Goal: Task Accomplishment & Management: Use online tool/utility

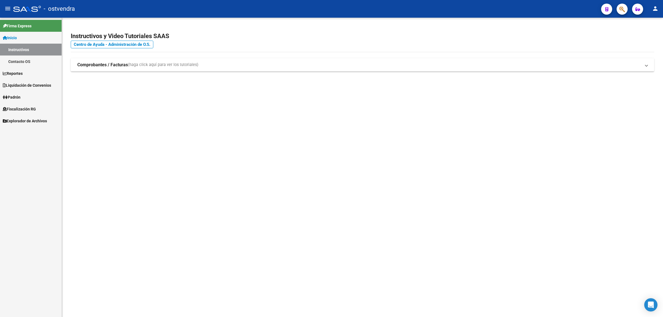
click at [23, 109] on span "Fiscalización RG" at bounding box center [19, 109] width 33 height 6
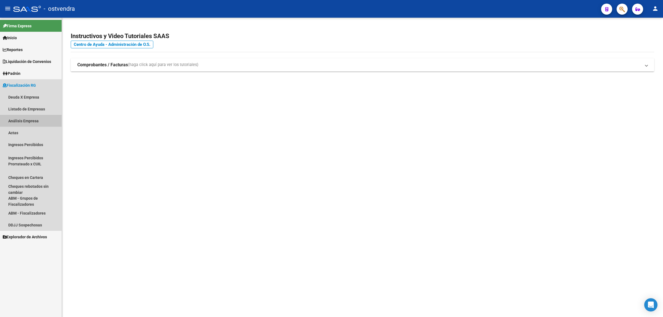
click at [27, 119] on link "Análisis Empresa" at bounding box center [31, 121] width 62 height 12
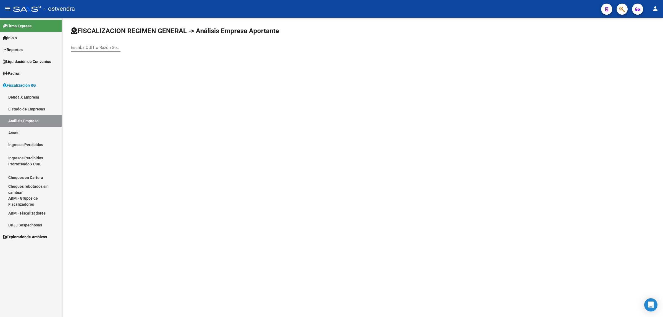
click at [93, 50] on div "Escriba CUIT o Razón Social para buscar" at bounding box center [96, 46] width 50 height 12
paste input "20319168118"
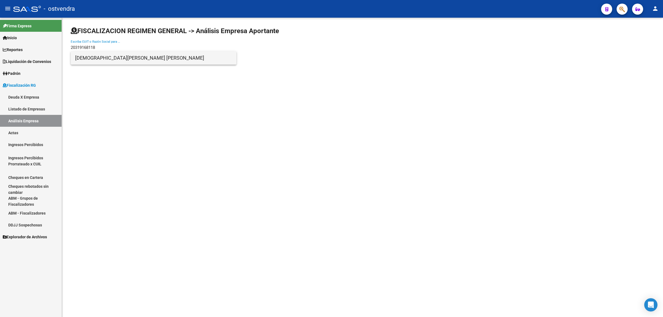
type input "20319168118"
click at [119, 54] on span "[DEMOGRAPHIC_DATA][PERSON_NAME] [PERSON_NAME]" at bounding box center [153, 57] width 157 height 13
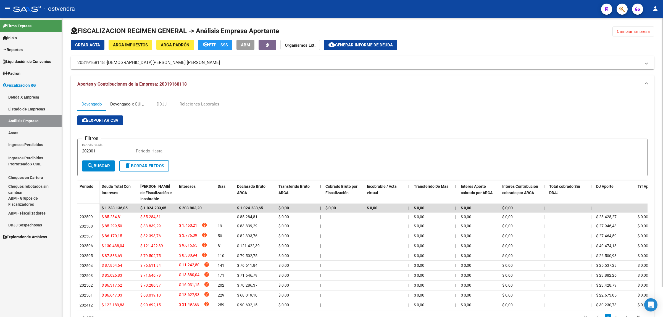
click at [133, 105] on div "Devengado x CUIL" at bounding box center [126, 104] width 33 height 6
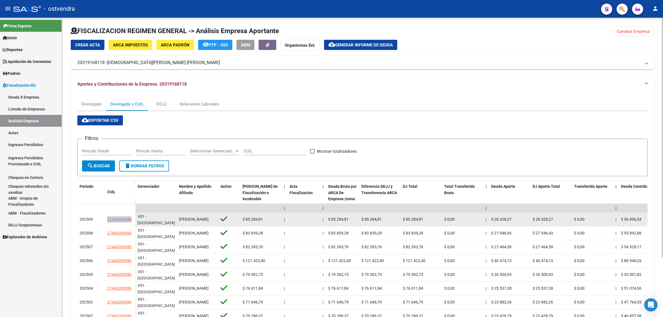
drag, startPoint x: 103, startPoint y: 219, endPoint x: 131, endPoint y: 218, distance: 28.4
click at [131, 218] on div "202509 27444209386" at bounding box center [106, 220] width 58 height 14
copy div "27444209386"
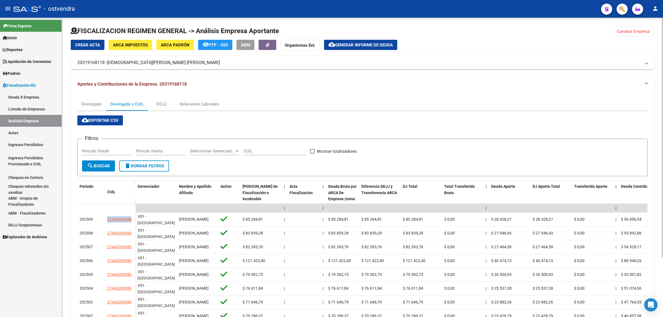
click at [352, 45] on span "Generar informe de deuda" at bounding box center [364, 45] width 58 height 5
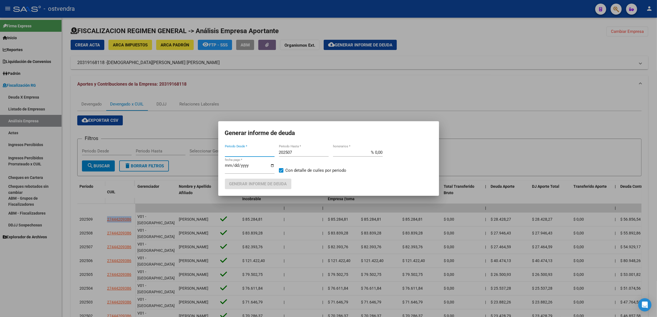
type input "202301"
click at [297, 153] on input "202507" at bounding box center [304, 152] width 50 height 5
type input "202509"
type input "[DATE]"
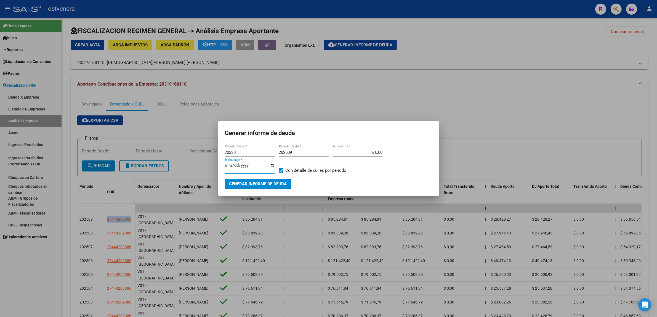
click at [272, 182] on span "Generar informe de deuda" at bounding box center [258, 184] width 58 height 5
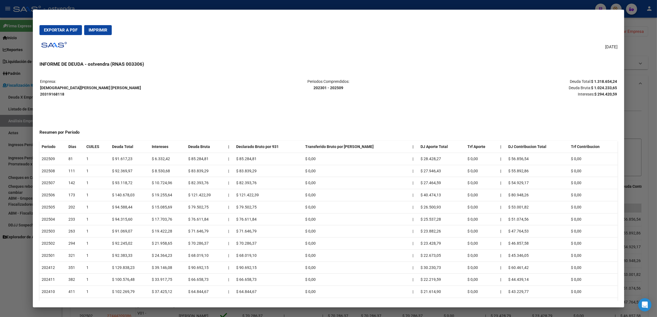
click at [614, 89] on strong "$ 1.024.233,65" at bounding box center [604, 88] width 26 height 4
copy p "Deuda Bruta: $ 1.024.233,65"
click at [608, 89] on strong "$ 1.024.233,65" at bounding box center [604, 88] width 26 height 4
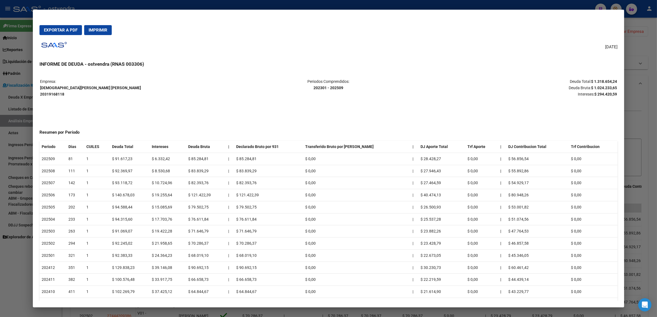
click at [608, 89] on strong "$ 1.024.233,65" at bounding box center [604, 88] width 26 height 4
click at [598, 94] on strong "$ 294.420,59" at bounding box center [606, 94] width 23 height 4
copy strong "294.420,59"
click at [652, 84] on div at bounding box center [328, 158] width 657 height 317
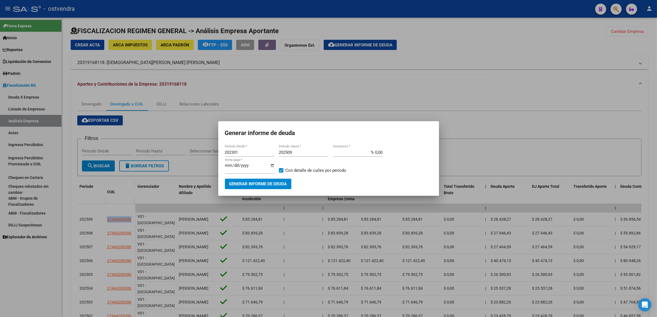
click at [645, 91] on div at bounding box center [328, 158] width 657 height 317
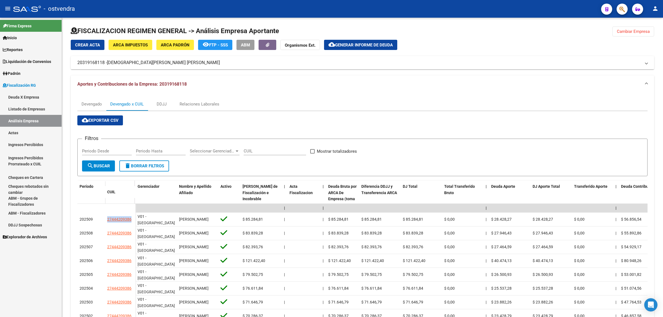
click at [24, 122] on link "Análisis Empresa" at bounding box center [31, 121] width 62 height 12
click at [637, 33] on span "Cambiar Empresa" at bounding box center [632, 31] width 33 height 5
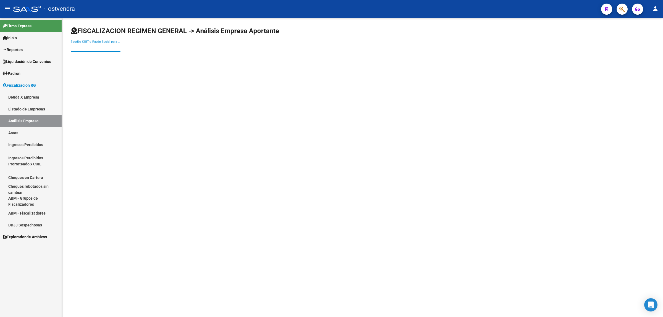
click at [110, 45] on input "Escriba CUIT o Razón Social para buscar" at bounding box center [96, 47] width 50 height 5
paste input "30716823292"
type input "30716823292"
click at [132, 60] on span "ALIMENTOS REALES" at bounding box center [153, 57] width 157 height 13
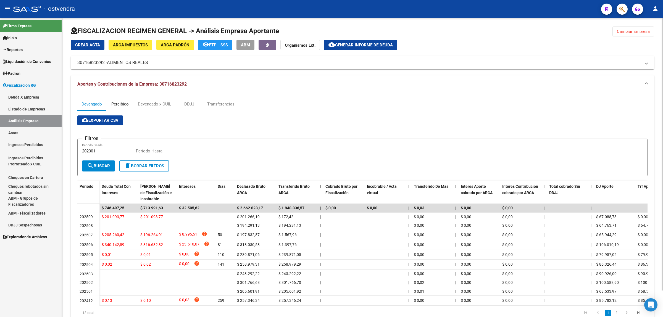
click at [125, 99] on div "Percibido" at bounding box center [120, 103] width 28 height 13
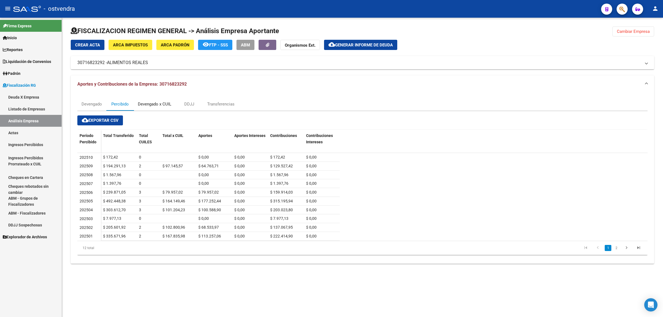
click at [159, 102] on div "Devengado x CUIL" at bounding box center [154, 104] width 33 height 6
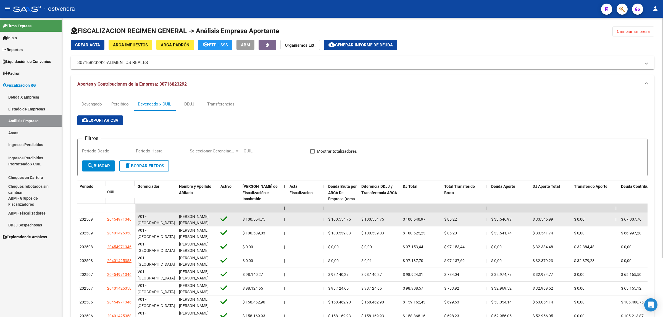
drag, startPoint x: 106, startPoint y: 220, endPoint x: 134, endPoint y: 220, distance: 28.4
click at [134, 220] on datatable-body-cell "20454971346" at bounding box center [120, 220] width 30 height 14
copy span "20454971346"
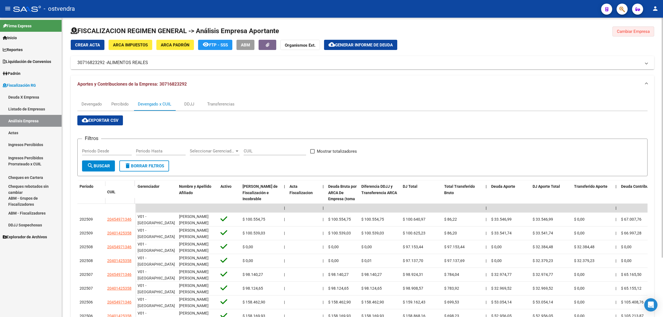
click at [647, 33] on span "Cambiar Empresa" at bounding box center [632, 31] width 33 height 5
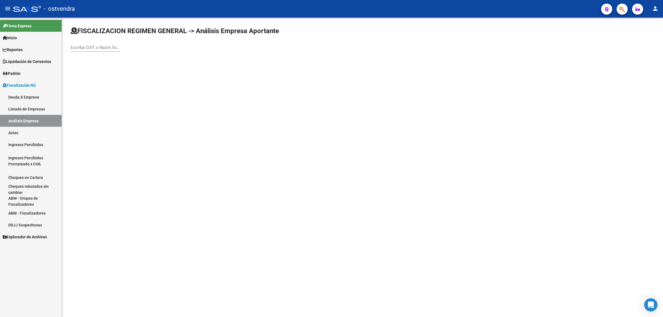
click at [109, 47] on input "Escriba CUIT o Razón Social para buscar" at bounding box center [96, 47] width 50 height 5
paste input "71840620"
type input "3071840620"
click at [120, 59] on span "INGUZ GROUP S.R.L." at bounding box center [153, 57] width 157 height 13
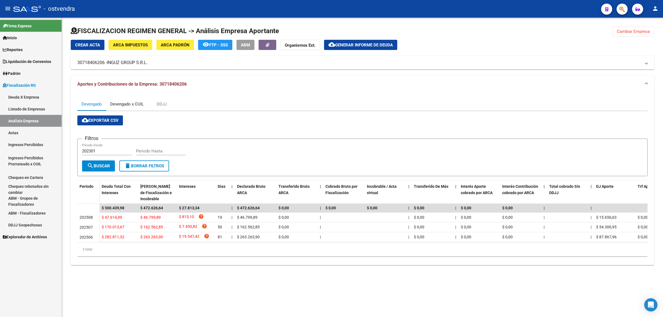
click at [133, 104] on div "Devengado x CUIL" at bounding box center [126, 104] width 33 height 6
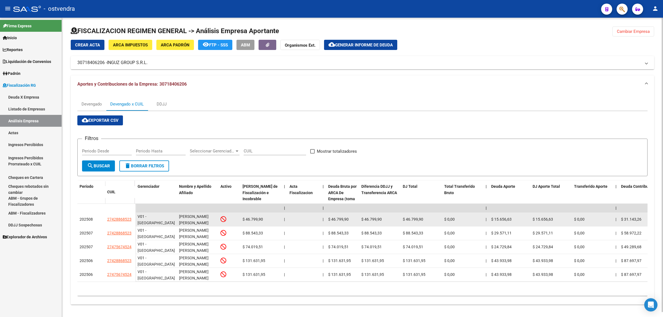
drag, startPoint x: 103, startPoint y: 220, endPoint x: 132, endPoint y: 221, distance: 29.3
click at [132, 221] on div "202508 27428868523" at bounding box center [106, 220] width 58 height 14
copy div "27428868523"
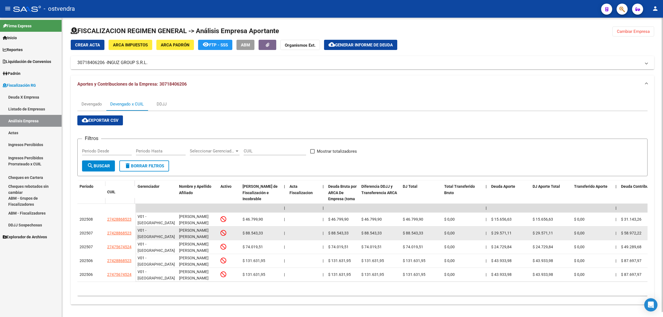
scroll to position [5, 0]
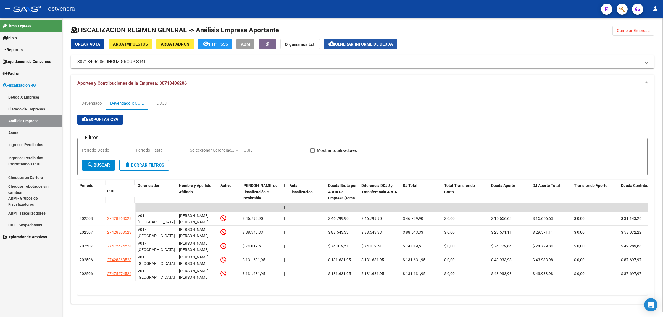
click at [358, 42] on span "Generar informe de deuda" at bounding box center [364, 44] width 58 height 5
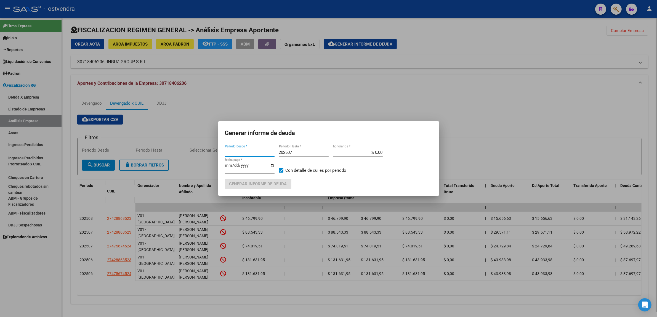
type input "202301"
click at [308, 151] on input "202507" at bounding box center [304, 152] width 50 height 5
type input "202509"
type input "[DATE]"
click at [282, 185] on span "Generar informe de deuda" at bounding box center [258, 184] width 58 height 5
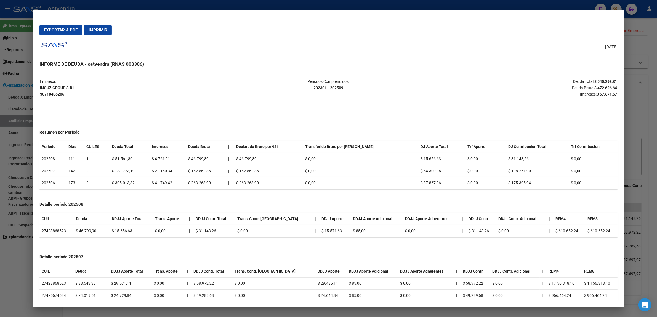
click at [603, 88] on strong "$ 472.626,64" at bounding box center [606, 88] width 23 height 4
copy strong "472.626,64"
click at [645, 108] on div at bounding box center [328, 158] width 657 height 317
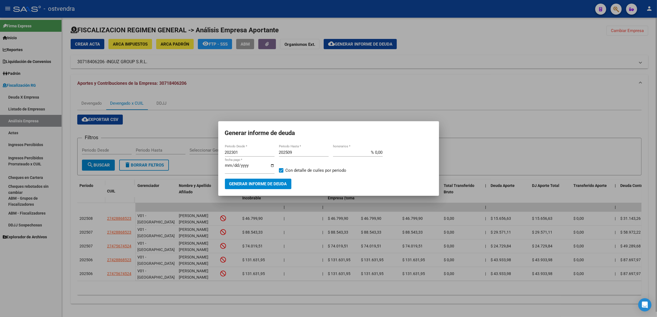
drag, startPoint x: 645, startPoint y: 103, endPoint x: 621, endPoint y: 46, distance: 61.8
click at [644, 102] on div at bounding box center [328, 158] width 657 height 317
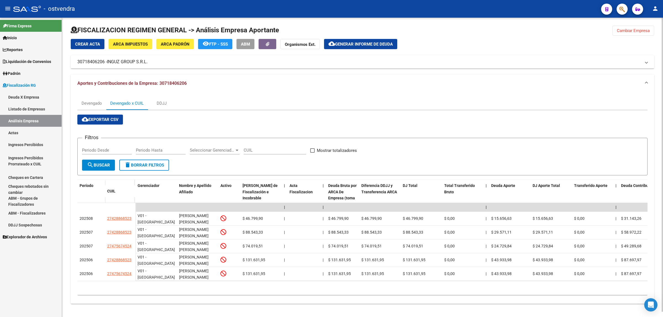
click at [626, 30] on button "Cambiar Empresa" at bounding box center [633, 31] width 42 height 10
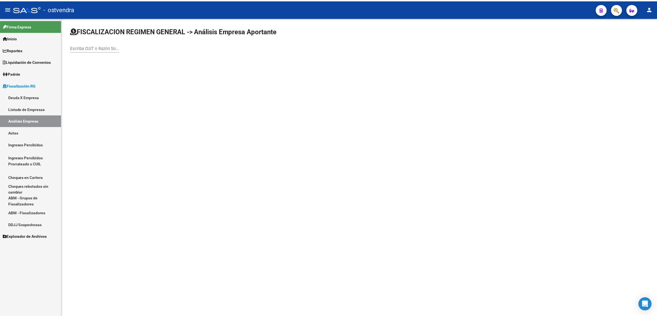
scroll to position [0, 0]
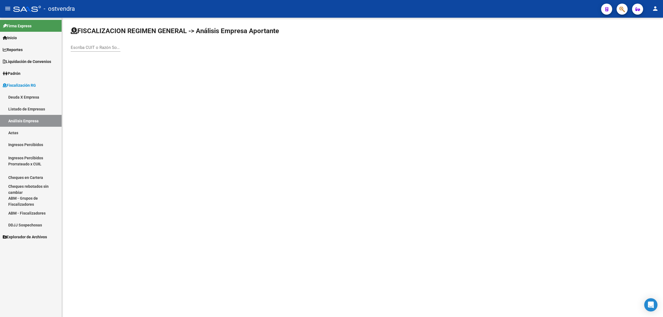
click at [98, 48] on div "Escriba CUIT o Razón Social para buscar" at bounding box center [96, 48] width 50 height 17
click at [98, 48] on input "Escriba CUIT o Razón Social para buscar" at bounding box center [96, 47] width 50 height 5
paste input "27335116157"
type input "27335116157"
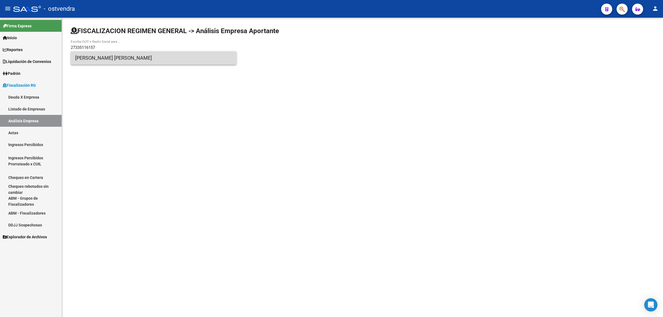
click at [104, 56] on span "[PERSON_NAME] [PERSON_NAME]" at bounding box center [153, 57] width 157 height 13
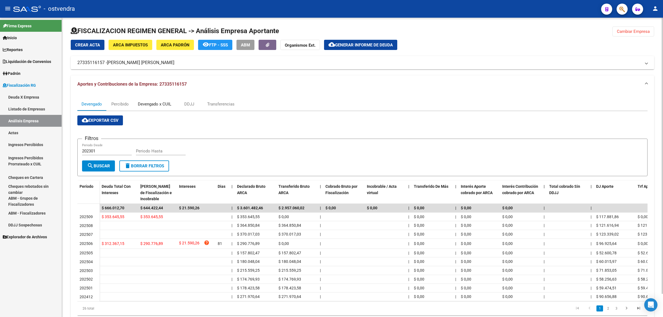
click at [148, 108] on div "Devengado x CUIL" at bounding box center [155, 103] width 42 height 13
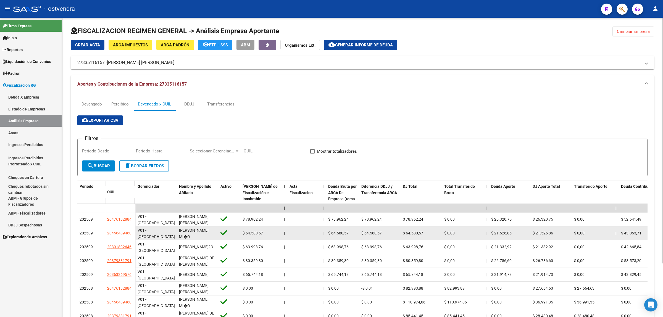
drag, startPoint x: 107, startPoint y: 230, endPoint x: 133, endPoint y: 232, distance: 26.3
click at [133, 232] on datatable-body-cell "20456489460" at bounding box center [120, 233] width 30 height 14
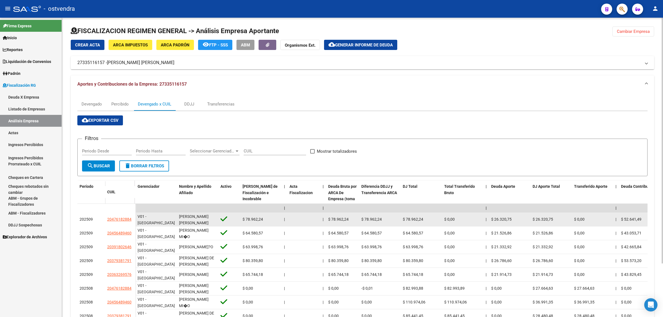
copy span "20456489460"
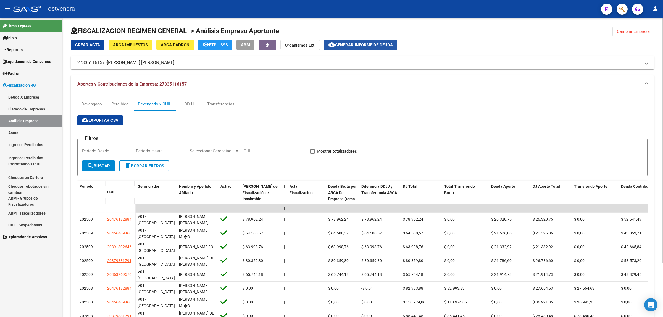
click at [388, 47] on button "cloud_download Generar informe de deuda" at bounding box center [360, 45] width 73 height 10
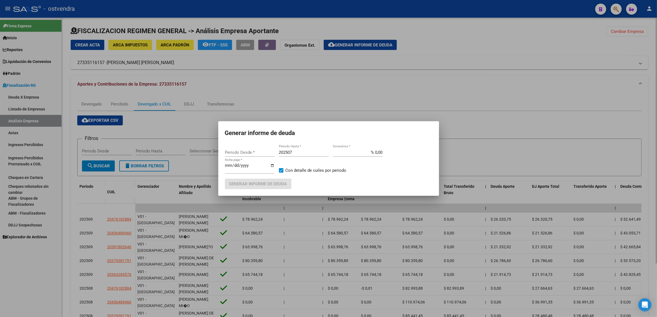
type input "202301"
click at [306, 155] on input "202507" at bounding box center [304, 152] width 50 height 5
type input "202509"
click at [235, 165] on input "[DATE]" at bounding box center [250, 167] width 50 height 9
type input "[DATE]"
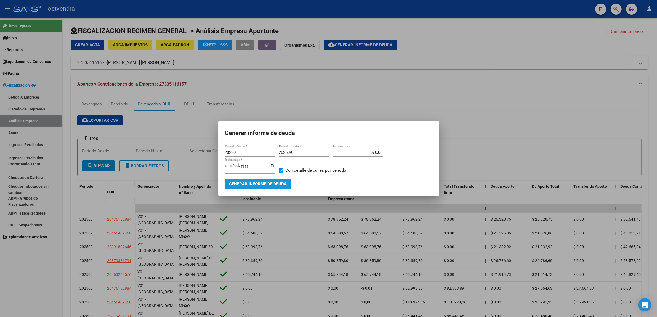
click at [253, 184] on span "Generar informe de deuda" at bounding box center [258, 184] width 58 height 5
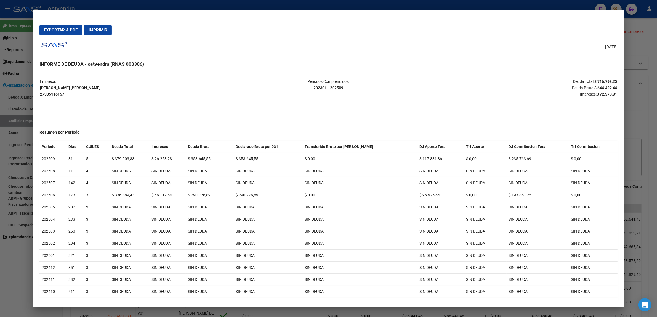
drag, startPoint x: 655, startPoint y: 75, endPoint x: 649, endPoint y: 81, distance: 8.4
click at [652, 77] on div at bounding box center [328, 158] width 657 height 317
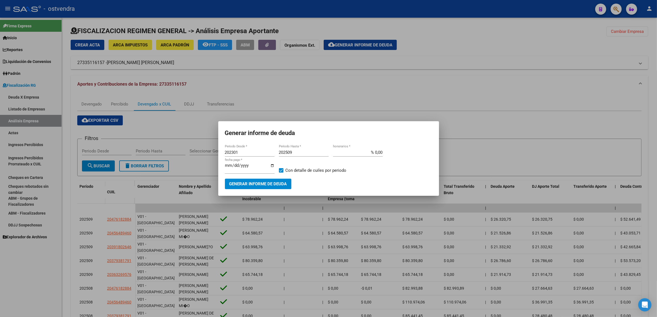
click at [649, 81] on div at bounding box center [328, 158] width 657 height 317
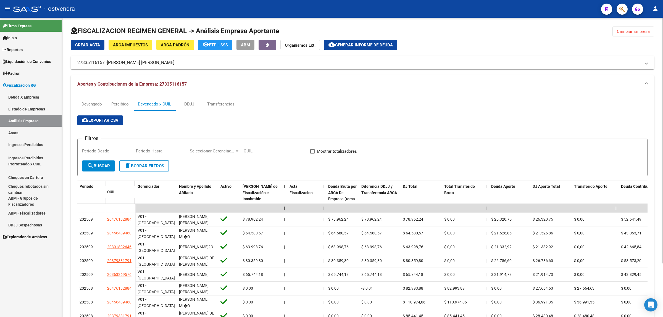
click at [636, 21] on div "FISCALIZACION REGIMEN GENERAL -> Análisis Empresa Aportante Cambiar Empresa Cre…" at bounding box center [362, 202] width 601 height 369
click at [635, 28] on button "Cambiar Empresa" at bounding box center [633, 32] width 42 height 10
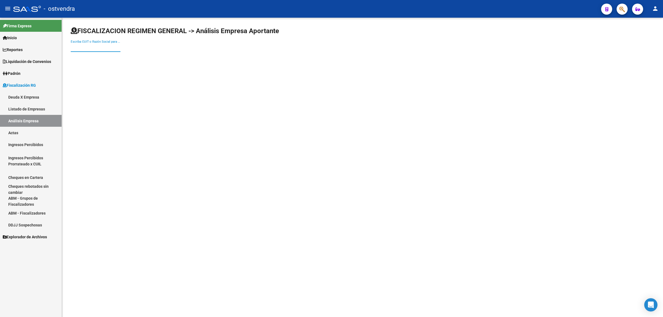
click at [102, 46] on input "Escriba CUIT o Razón Social para buscar" at bounding box center [96, 47] width 50 height 5
paste input "30716309645"
type input "30716309645"
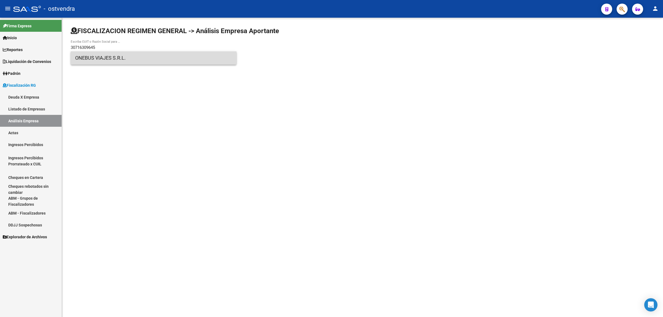
click at [158, 61] on span "ONEBUS VIAJES S.R.L." at bounding box center [153, 57] width 157 height 13
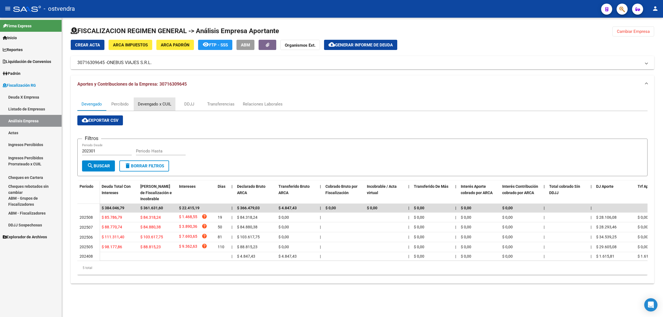
click at [161, 102] on div "Devengado x CUIL" at bounding box center [154, 104] width 33 height 6
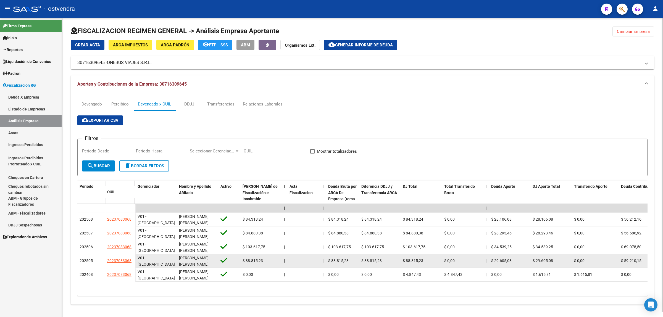
drag, startPoint x: 104, startPoint y: 262, endPoint x: 135, endPoint y: 257, distance: 30.9
click at [135, 257] on datatable-body-cell "20237083068" at bounding box center [120, 261] width 30 height 14
copy span "20237083068"
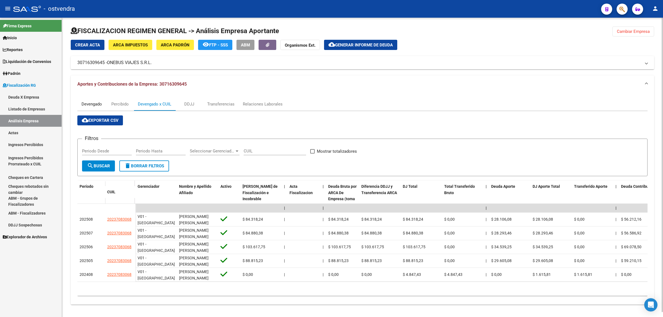
click at [92, 103] on div "Devengado" at bounding box center [91, 104] width 20 height 6
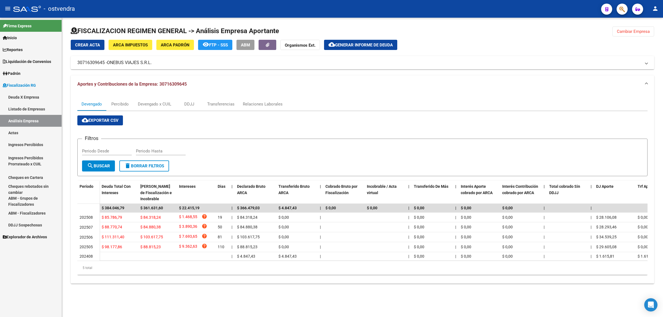
click at [387, 40] on button "cloud_download Generar informe de deuda" at bounding box center [360, 45] width 73 height 10
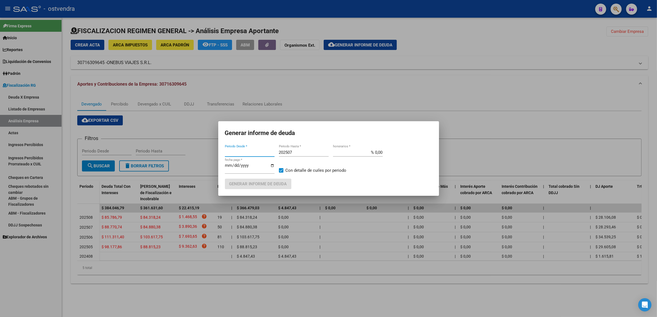
type input "202301"
click at [309, 148] on mat-dialog-content "202301 Periodo Desde * 202507 Periodo Hasta * % 0,00 honorarios * [DATE] fecha …" at bounding box center [328, 166] width 221 height 45
click at [310, 151] on input "202507" at bounding box center [304, 152] width 50 height 5
type input "202509"
click at [234, 164] on input "[DATE]" at bounding box center [250, 167] width 50 height 9
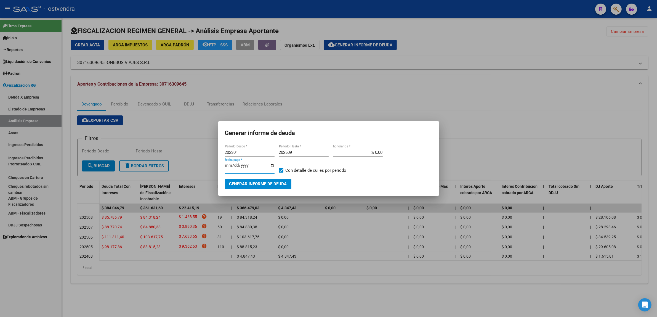
type input "[DATE]"
click at [244, 184] on span "Generar informe de deuda" at bounding box center [258, 184] width 58 height 5
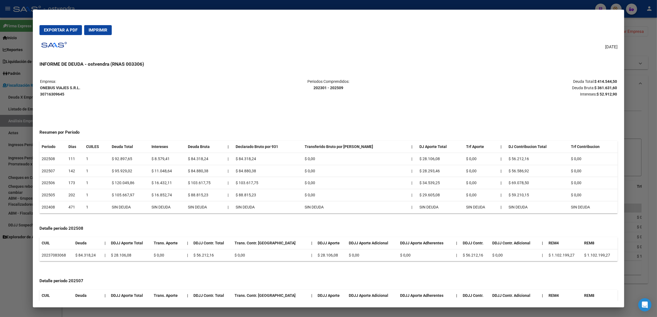
click at [639, 112] on div at bounding box center [328, 158] width 657 height 317
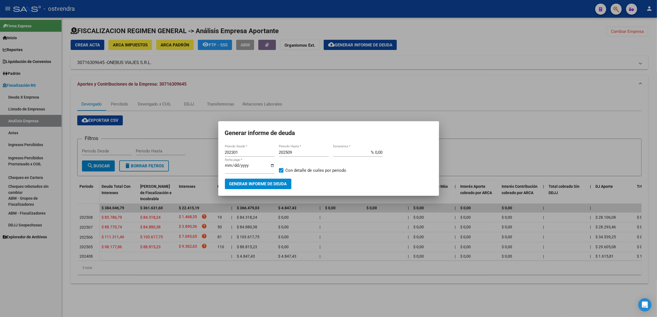
click at [639, 112] on div at bounding box center [328, 158] width 657 height 317
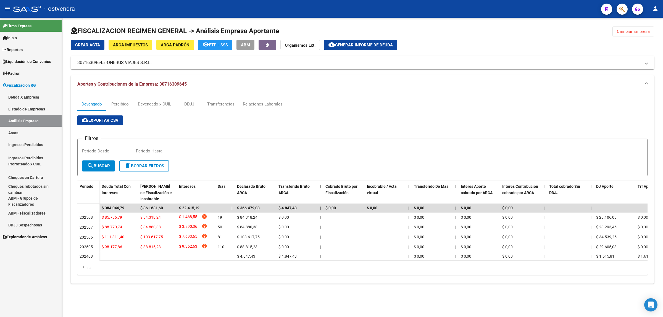
click at [644, 30] on span "Cambiar Empresa" at bounding box center [632, 31] width 33 height 5
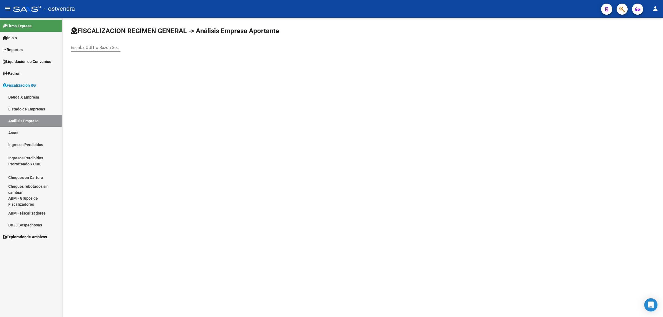
click at [95, 47] on input "Escriba CUIT o Razón Social para buscar" at bounding box center [96, 47] width 50 height 5
paste input "27412603031"
type input "27412603031"
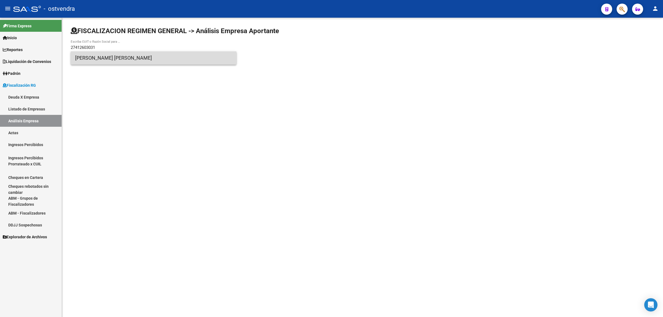
click at [143, 60] on span "[PERSON_NAME] [PERSON_NAME]" at bounding box center [153, 57] width 157 height 13
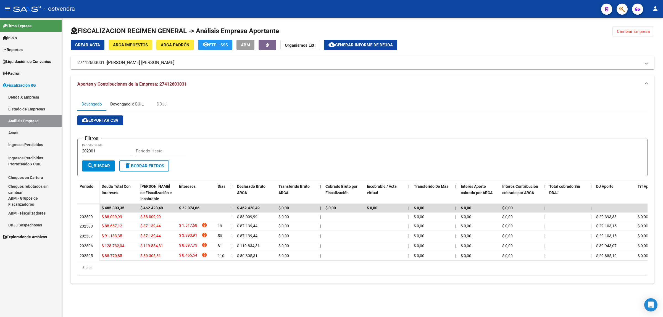
click at [128, 108] on div "Devengado x CUIL" at bounding box center [127, 103] width 42 height 13
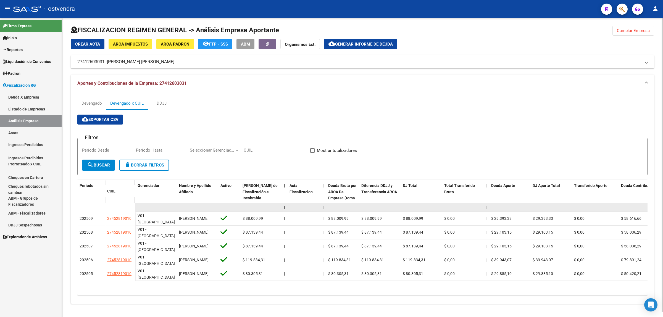
scroll to position [5, 0]
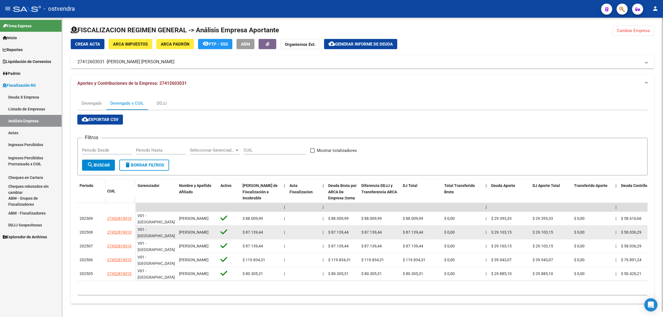
drag, startPoint x: 102, startPoint y: 226, endPoint x: 132, endPoint y: 227, distance: 29.6
click at [132, 227] on div "202508 27452819010" at bounding box center [106, 233] width 58 height 14
copy div "27452819010"
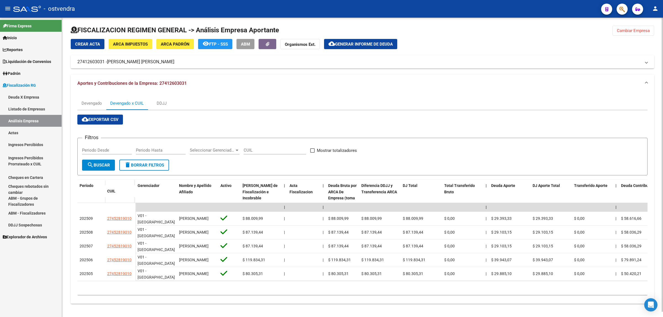
copy div "27452819010"
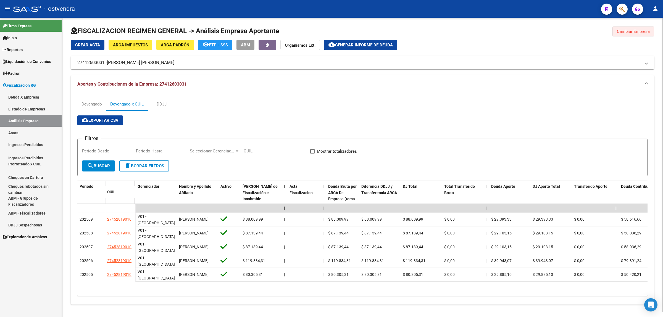
click at [652, 29] on button "Cambiar Empresa" at bounding box center [633, 32] width 42 height 10
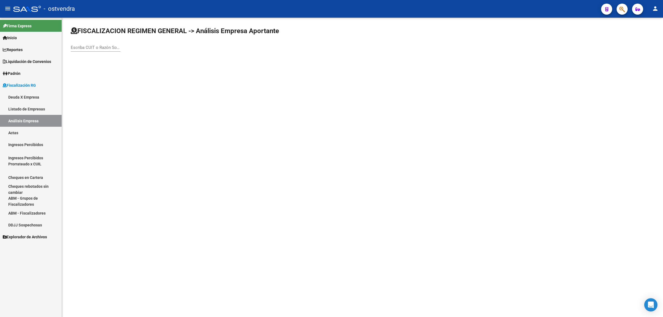
click at [98, 45] on input "Escriba CUIT o Razón Social para buscar" at bounding box center [96, 47] width 50 height 5
paste input "30715805460"
type input "30715805460"
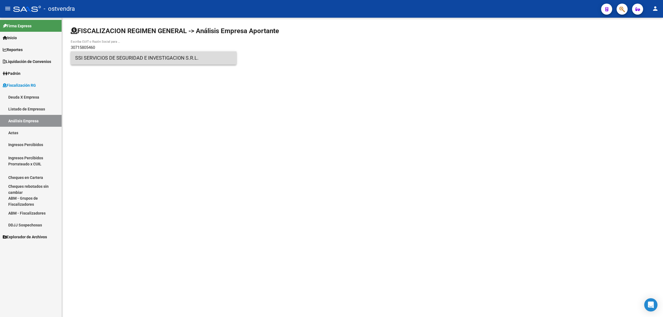
click at [110, 57] on span "SSI SERVICIOS DE SEGURIDAD E INVESTIGACION S.R.L." at bounding box center [153, 57] width 157 height 13
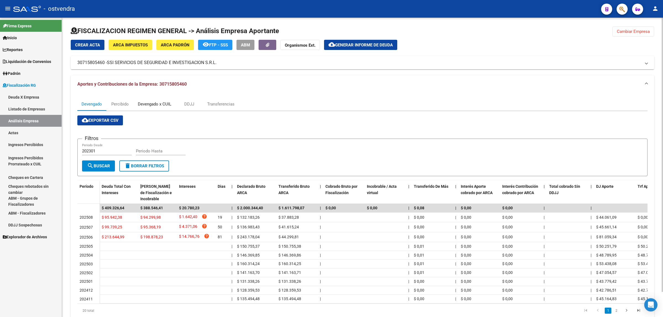
click at [147, 103] on div "Devengado x CUIL" at bounding box center [154, 104] width 33 height 6
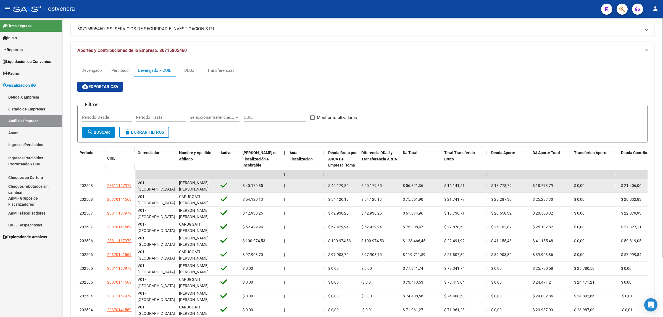
scroll to position [35, 0]
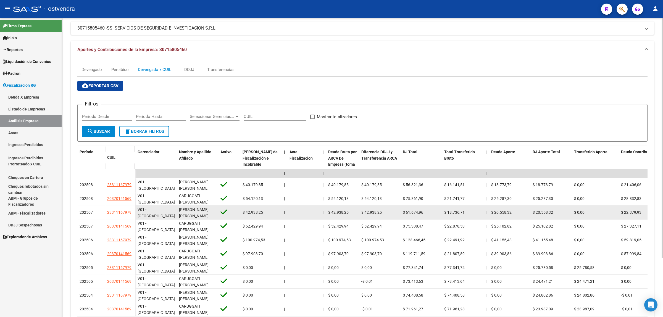
drag, startPoint x: 105, startPoint y: 211, endPoint x: 133, endPoint y: 211, distance: 27.3
click at [133, 211] on datatable-body-cell "23311167979" at bounding box center [120, 213] width 30 height 14
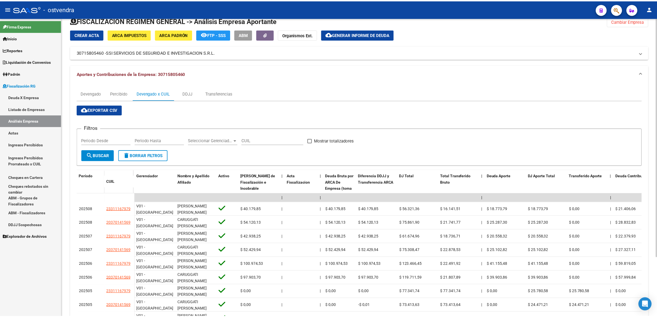
scroll to position [0, 0]
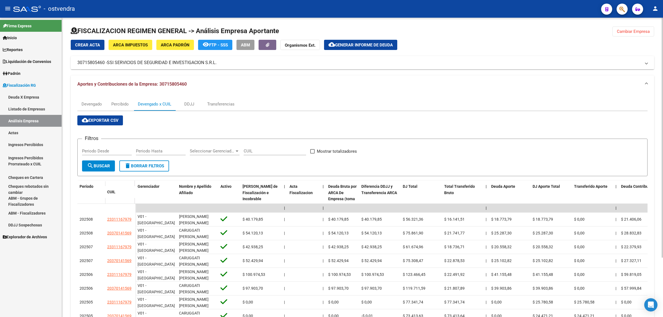
click at [379, 48] on button "cloud_download Generar informe de deuda" at bounding box center [360, 45] width 73 height 10
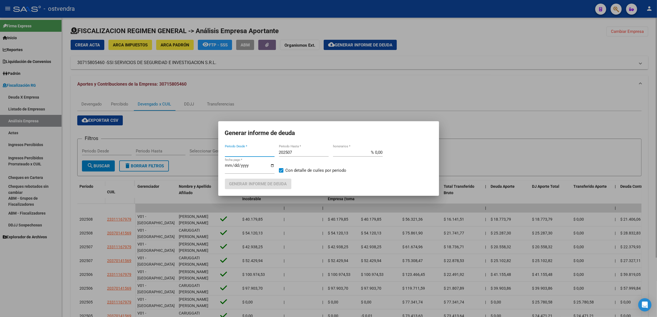
type input "202301"
click at [289, 155] on input "202507" at bounding box center [304, 152] width 50 height 5
click at [303, 155] on input "202507" at bounding box center [304, 152] width 50 height 5
type input "202509"
type input "[DATE]"
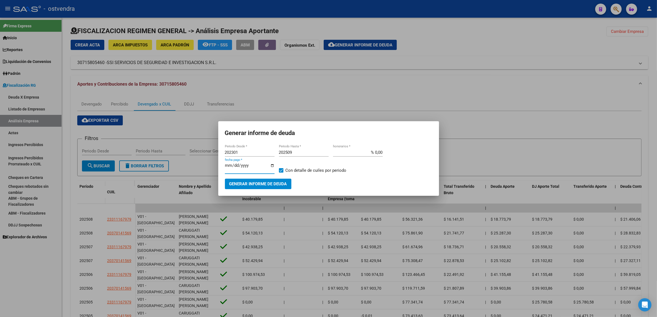
click at [275, 182] on span "Generar informe de deuda" at bounding box center [258, 184] width 58 height 5
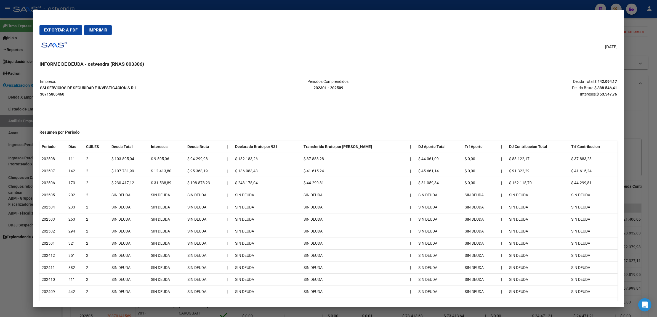
click at [607, 84] on p "Deuda Total: $ 442.094,17 Deuda Bruta: $ 388.546,41 Intereses: $ 53.547,76" at bounding box center [521, 87] width 192 height 19
click at [605, 87] on strong "$ 388.546,41" at bounding box center [606, 88] width 23 height 4
click at [612, 93] on strong "$ 53.547,76" at bounding box center [607, 94] width 20 height 4
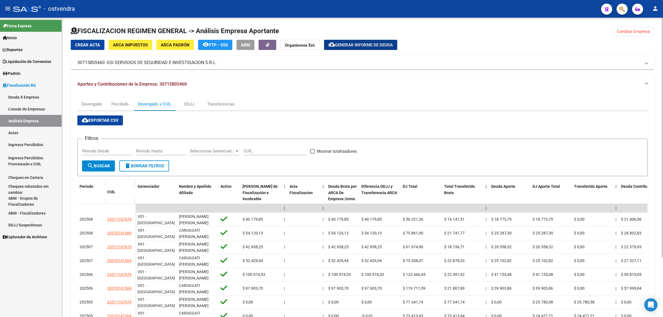
click at [642, 30] on span "Cambiar Empresa" at bounding box center [632, 31] width 33 height 5
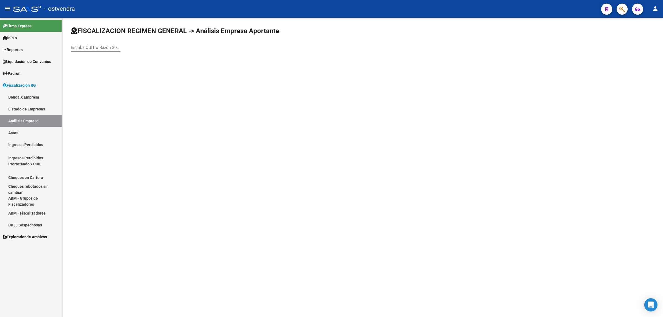
click at [90, 43] on div "Escriba CUIT o Razón Social para buscar" at bounding box center [96, 46] width 50 height 12
click at [92, 46] on input "Escriba CUIT o Razón Social para buscar" at bounding box center [96, 47] width 50 height 5
paste input "30677041877"
type input "30677041877"
click at [91, 59] on span "GARDEN LIFE S A" at bounding box center [153, 57] width 157 height 13
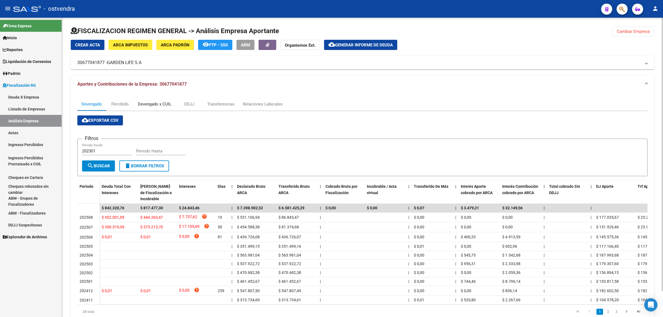
click at [150, 101] on div "Devengado x CUIL" at bounding box center [154, 104] width 33 height 6
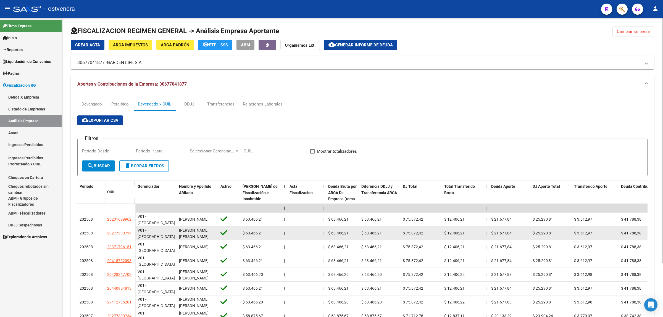
drag, startPoint x: 105, startPoint y: 234, endPoint x: 133, endPoint y: 235, distance: 28.2
click at [133, 235] on datatable-body-cell "20277330734" at bounding box center [120, 233] width 30 height 14
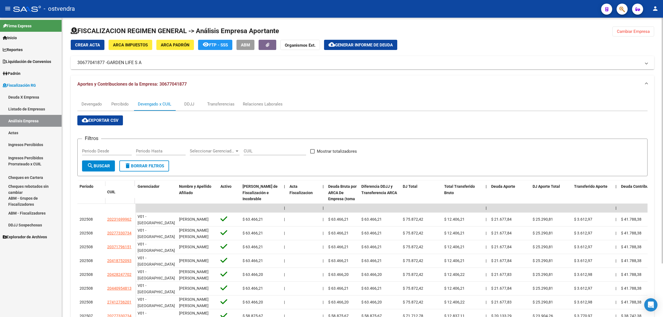
click at [638, 32] on span "Cambiar Empresa" at bounding box center [632, 31] width 33 height 5
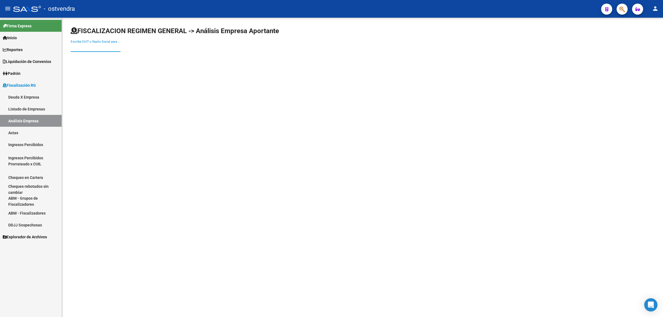
click at [102, 49] on input "Escriba CUIT o Razón Social para buscar" at bounding box center [96, 47] width 50 height 5
paste input "30715117858"
type input "30715117858"
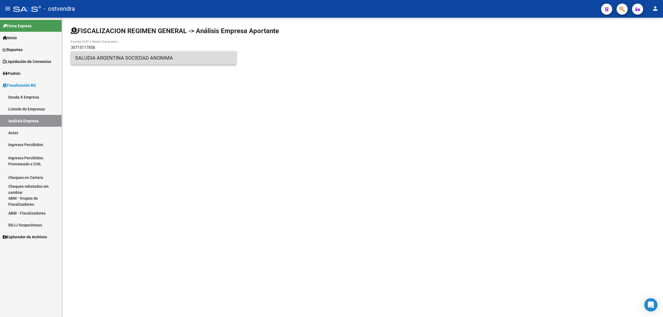
click at [150, 57] on span "SALUDIA ARGENTINA SOCIEDAD ANONIMA" at bounding box center [153, 57] width 157 height 13
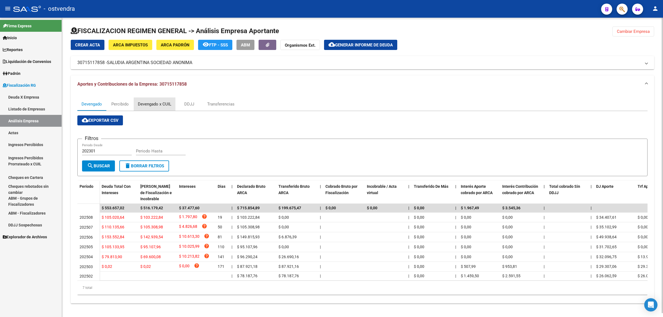
click at [149, 101] on div "Devengado x CUIL" at bounding box center [154, 104] width 33 height 6
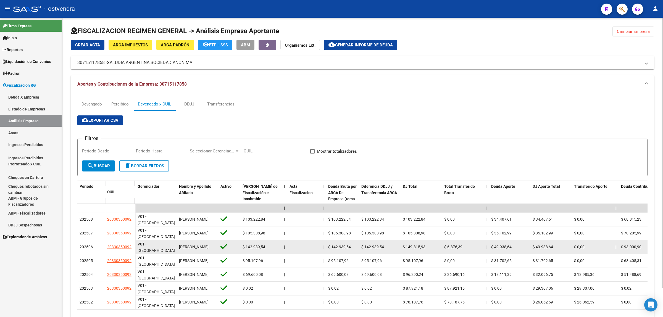
drag, startPoint x: 104, startPoint y: 249, endPoint x: 136, endPoint y: 250, distance: 32.3
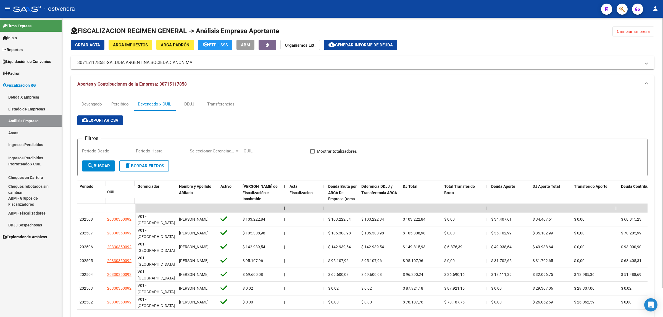
click at [360, 43] on span "Generar informe de deuda" at bounding box center [364, 45] width 58 height 5
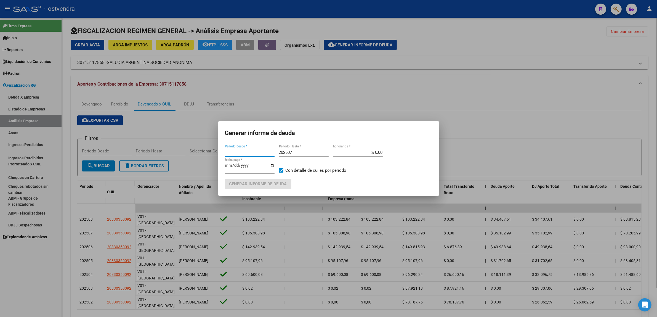
type input "202301"
click at [297, 150] on div "202507 Periodo Hasta *" at bounding box center [304, 152] width 50 height 8
type input "202509"
click at [266, 187] on button "Generar informe de deuda" at bounding box center [258, 184] width 67 height 10
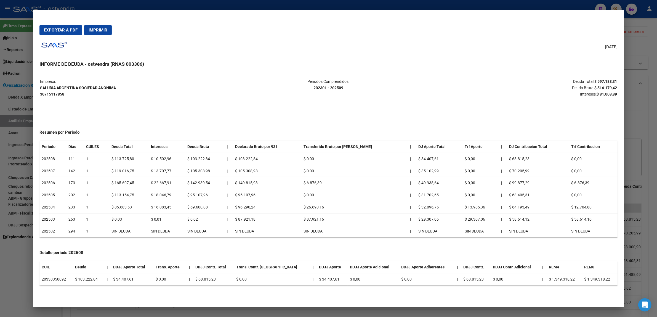
click at [608, 90] on p "Deuda Total: $ 597.188,31 Deuda Bruta: $ 516.179,42 Intereses: $ 81.008,89" at bounding box center [521, 87] width 192 height 19
click at [612, 93] on strong "$ 81.008,89" at bounding box center [607, 94] width 20 height 4
click at [639, 147] on div at bounding box center [328, 158] width 657 height 317
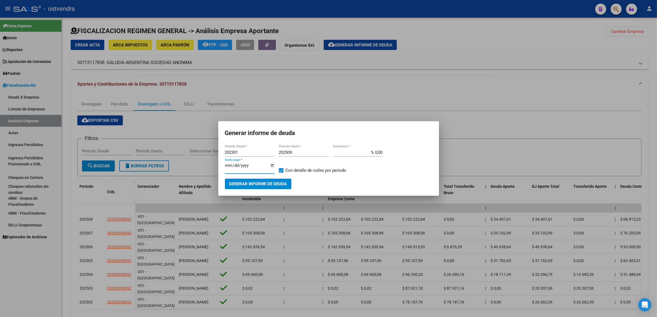
click at [235, 166] on input "[DATE]" at bounding box center [250, 167] width 50 height 9
type input "[DATE]"
click at [255, 184] on span "Generar informe de deuda" at bounding box center [258, 184] width 58 height 5
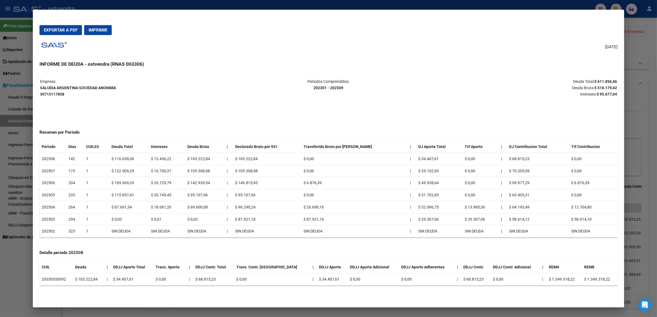
click at [651, 95] on div at bounding box center [328, 158] width 657 height 317
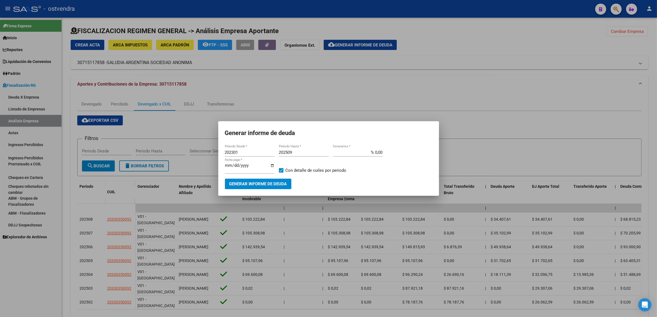
click at [651, 95] on div at bounding box center [328, 158] width 657 height 317
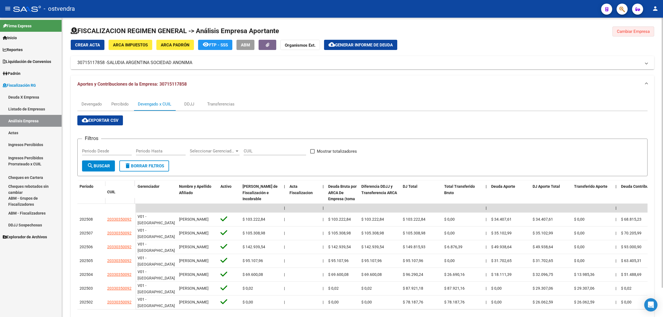
click at [645, 31] on span "Cambiar Empresa" at bounding box center [632, 31] width 33 height 5
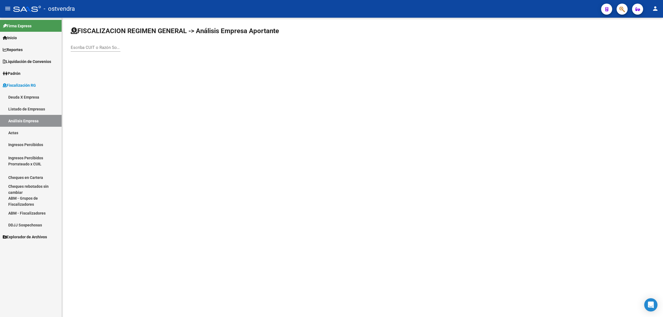
click at [105, 43] on div "Escriba CUIT o Razón Social para buscar" at bounding box center [96, 46] width 50 height 12
paste input "30714947407"
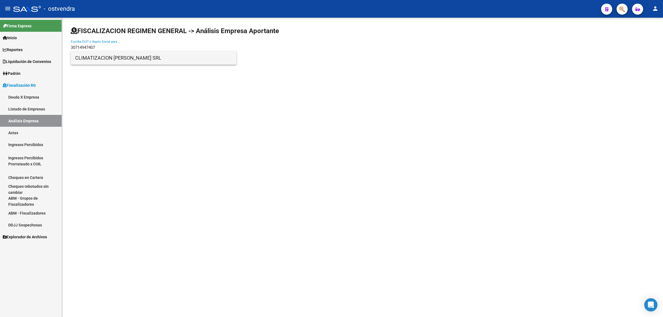
type input "30714947407"
click at [131, 62] on span "CLIMATIZACION [PERSON_NAME] SRL" at bounding box center [153, 57] width 157 height 13
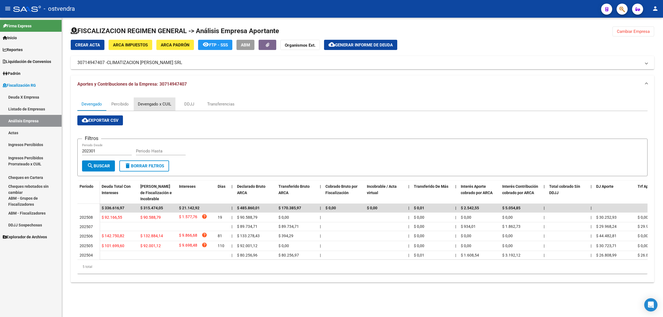
click at [152, 103] on div "Devengado x CUIL" at bounding box center [154, 104] width 33 height 6
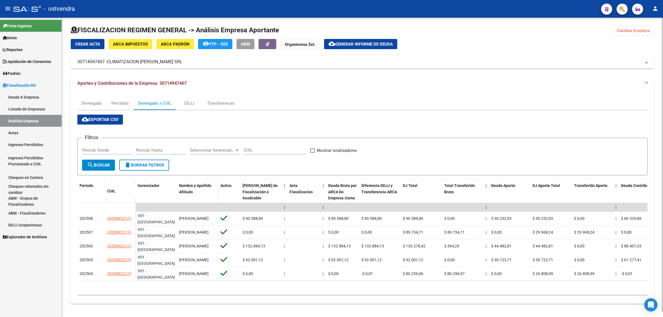
scroll to position [5, 0]
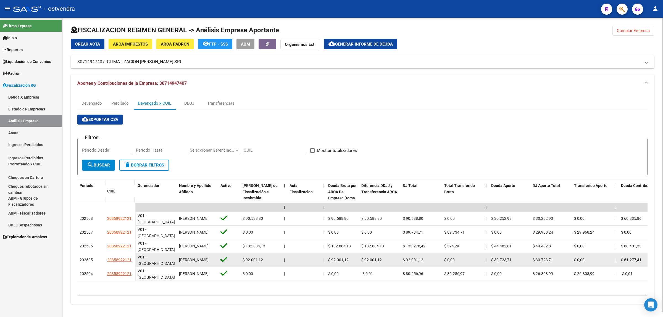
drag, startPoint x: 103, startPoint y: 255, endPoint x: 131, endPoint y: 254, distance: 28.4
click at [131, 254] on div "202505 20358922121" at bounding box center [106, 260] width 58 height 14
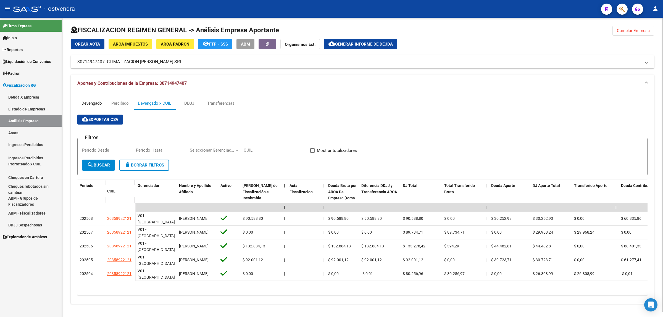
click at [97, 100] on div "Devengado" at bounding box center [91, 103] width 20 height 6
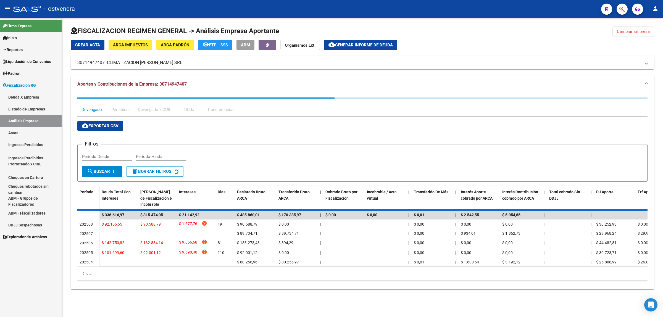
scroll to position [0, 0]
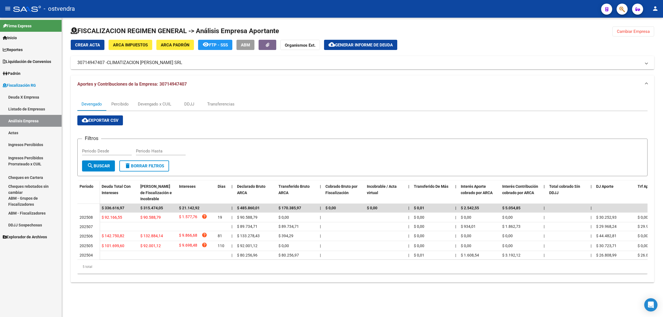
click at [638, 37] on div at bounding box center [362, 33] width 583 height 13
click at [637, 34] on button "Cambiar Empresa" at bounding box center [633, 32] width 42 height 10
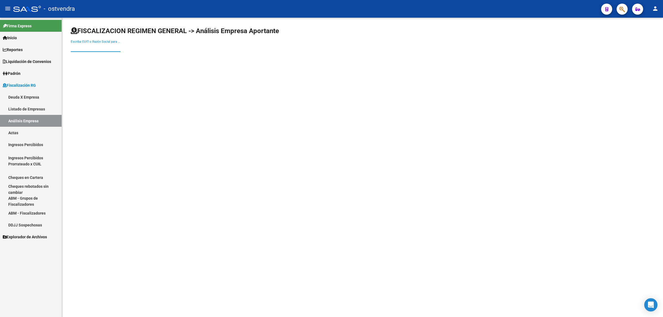
click at [108, 48] on input "Escriba CUIT o Razón Social para buscar" at bounding box center [96, 47] width 50 height 5
paste input "30715354949"
type input "30715354949"
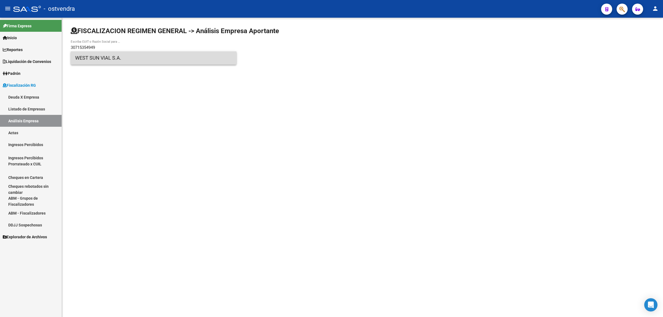
click at [123, 63] on span "WEST SUN VIAL S.A." at bounding box center [153, 57] width 157 height 13
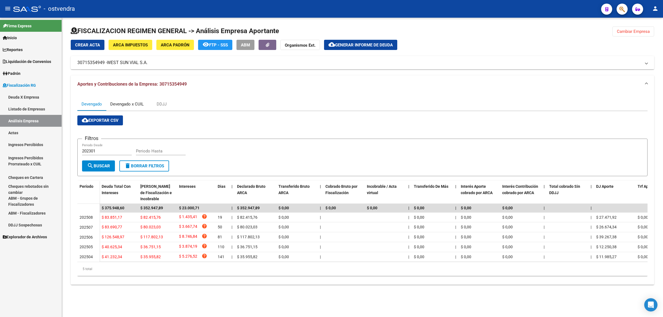
click at [137, 104] on div "Devengado x CUIL" at bounding box center [126, 104] width 33 height 6
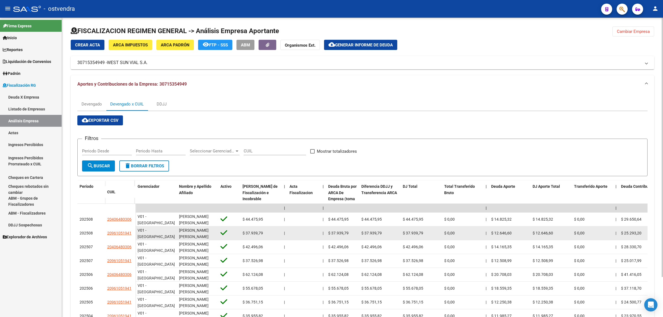
drag, startPoint x: 104, startPoint y: 232, endPoint x: 132, endPoint y: 232, distance: 28.4
click at [132, 232] on div "202508 20961051941" at bounding box center [106, 233] width 58 height 14
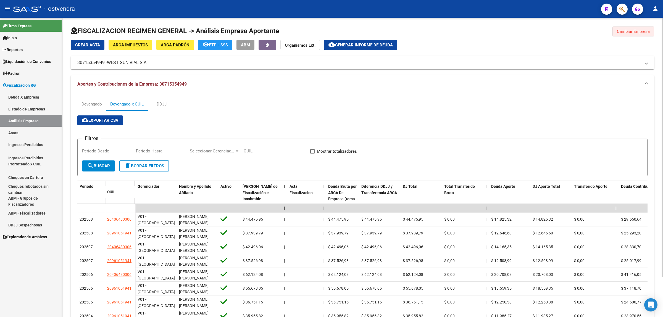
click at [633, 30] on span "Cambiar Empresa" at bounding box center [632, 31] width 33 height 5
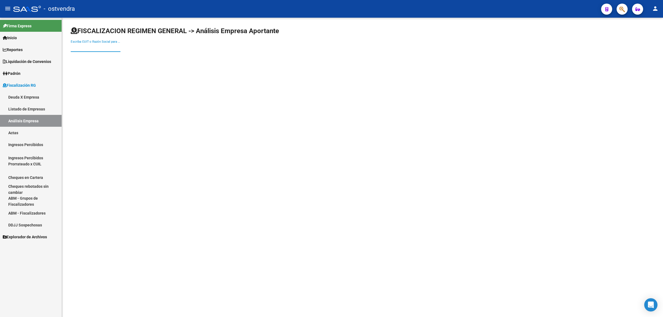
click at [119, 46] on input "Escriba CUIT o Razón Social para buscar" at bounding box center [96, 47] width 50 height 5
paste input "20958220600"
type input "20958220600"
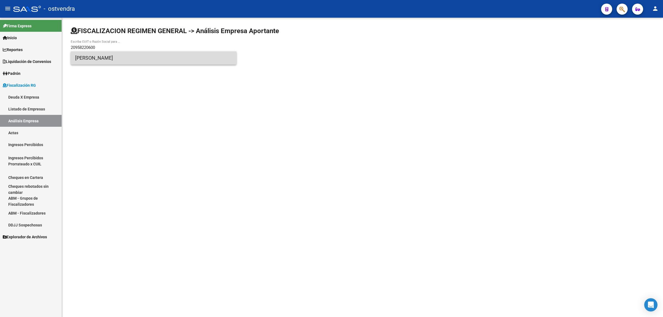
click at [130, 59] on span "[PERSON_NAME]" at bounding box center [153, 57] width 157 height 13
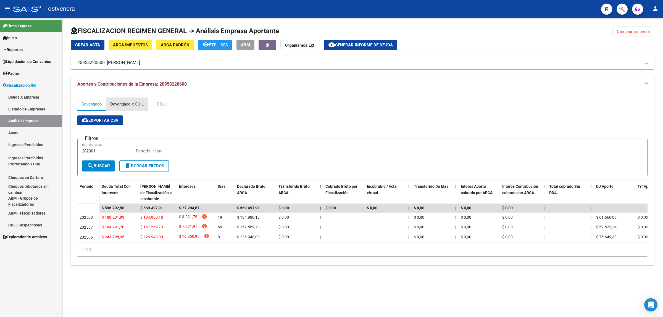
click at [136, 104] on div "Devengado x CUIL" at bounding box center [126, 104] width 33 height 6
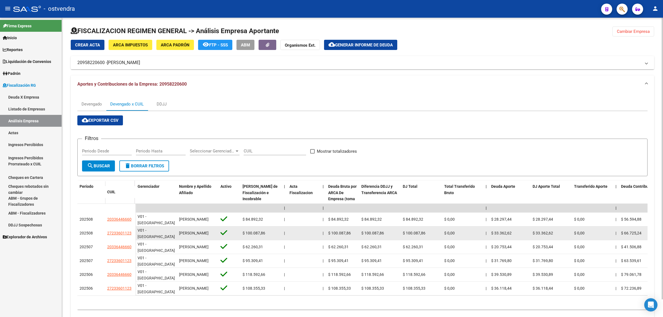
drag, startPoint x: 107, startPoint y: 232, endPoint x: 133, endPoint y: 232, distance: 26.0
click at [133, 232] on datatable-body-cell "27233601123" at bounding box center [120, 233] width 30 height 14
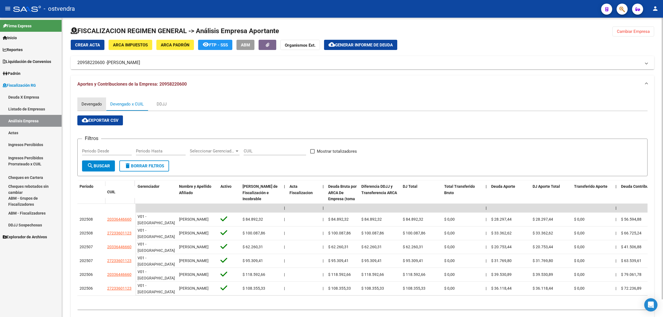
click at [91, 101] on div "Devengado" at bounding box center [91, 104] width 20 height 6
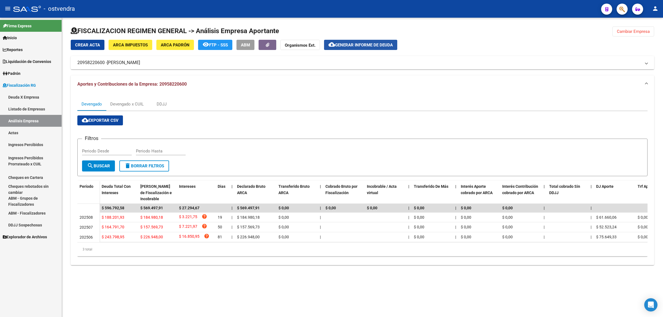
click at [367, 43] on span "Generar informe de deuda" at bounding box center [364, 45] width 58 height 5
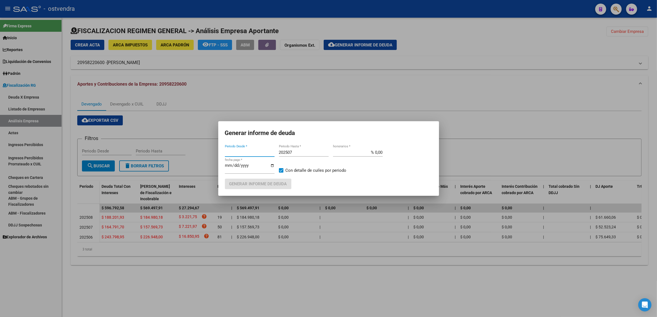
type input "202301"
click at [314, 149] on div "202507 Periodo Hasta *" at bounding box center [304, 152] width 50 height 8
click at [313, 154] on input "202507" at bounding box center [304, 152] width 50 height 5
type input "202509"
type input "[DATE]"
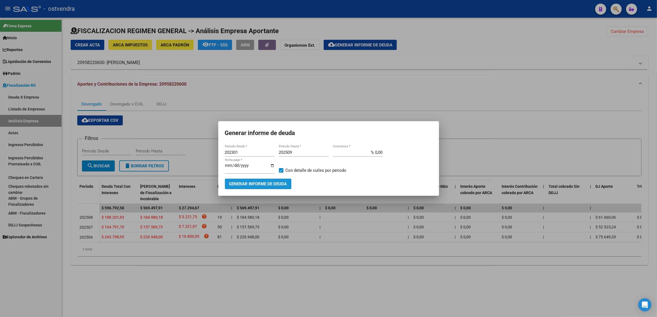
click at [281, 184] on span "Generar informe de deuda" at bounding box center [258, 184] width 58 height 5
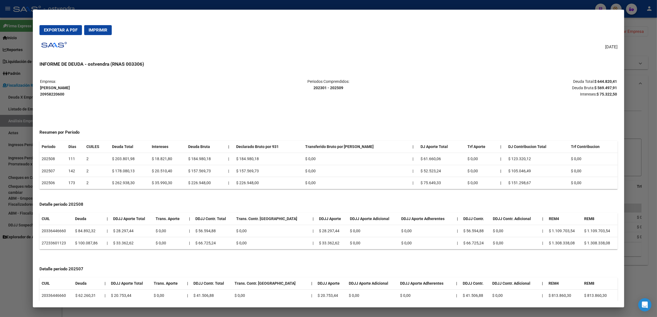
click at [601, 89] on strong "$ 569.497,91" at bounding box center [606, 88] width 23 height 4
click at [604, 97] on p "Deuda Total: $ 644.820,41 Deuda Bruta: $ 569.497,91 Intereses: $ 75.322,50" at bounding box center [521, 87] width 192 height 19
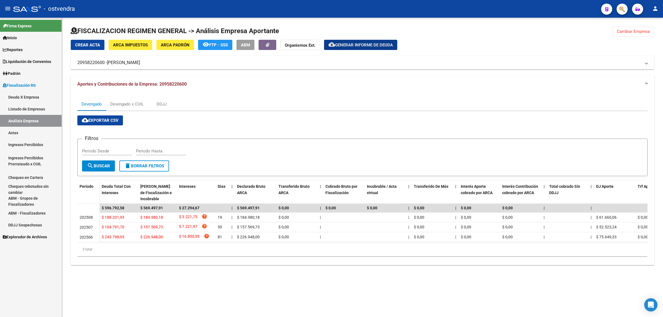
click at [635, 33] on span "Cambiar Empresa" at bounding box center [632, 31] width 33 height 5
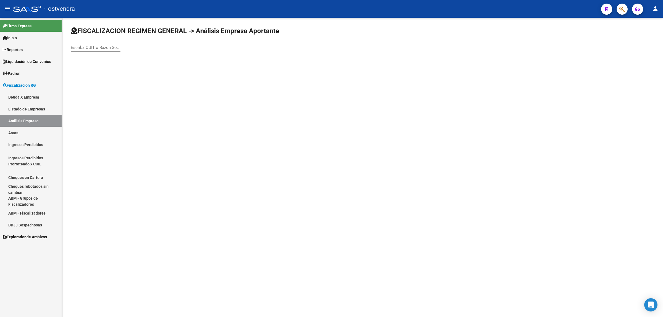
click at [93, 49] on input "Escriba CUIT o Razón Social para buscar" at bounding box center [96, 47] width 50 height 5
paste input "30717904296"
type input "30717904296"
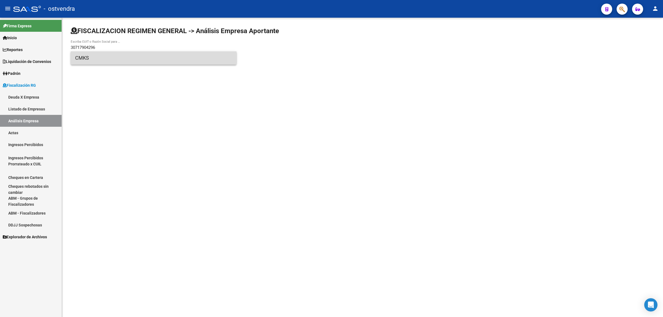
click at [102, 54] on span "CMKS" at bounding box center [153, 57] width 157 height 13
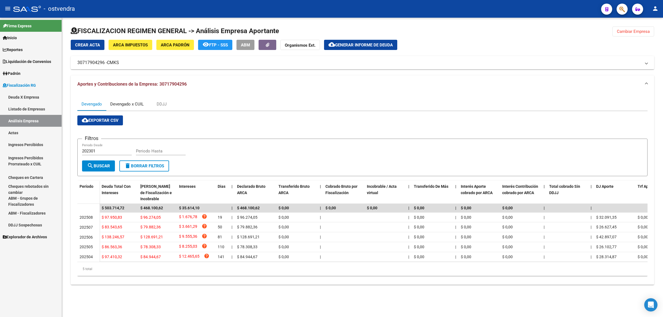
click at [128, 103] on div "Devengado x CUIL" at bounding box center [126, 104] width 33 height 6
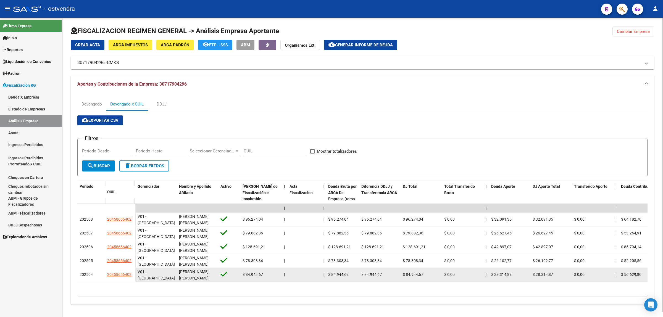
drag, startPoint x: 132, startPoint y: 277, endPoint x: 107, endPoint y: 277, distance: 24.8
click at [107, 277] on div "20458656402" at bounding box center [120, 274] width 26 height 6
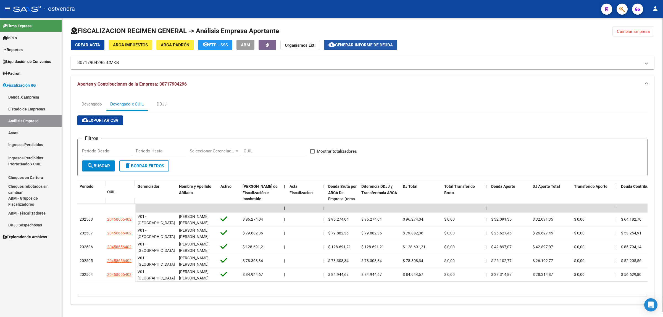
click at [340, 44] on span "Generar informe de deuda" at bounding box center [364, 45] width 58 height 5
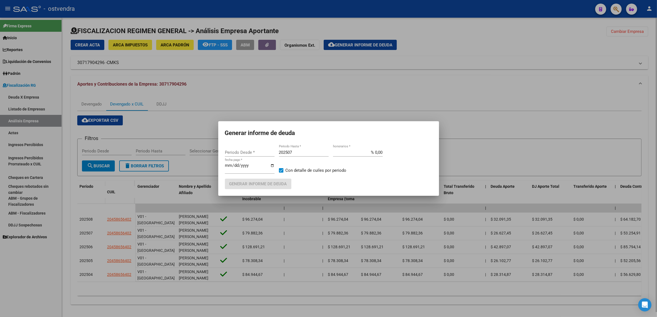
type input "202301"
click at [313, 155] on div "202507 Periodo Hasta *" at bounding box center [304, 152] width 50 height 8
click at [313, 153] on input "202507" at bounding box center [304, 152] width 50 height 5
type input "202509"
type input "[DATE]"
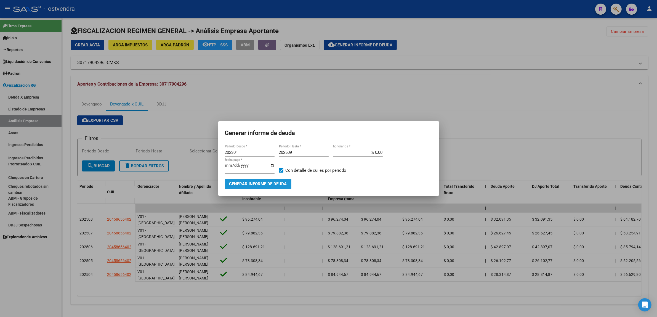
click at [249, 185] on span "Generar informe de deuda" at bounding box center [258, 184] width 58 height 5
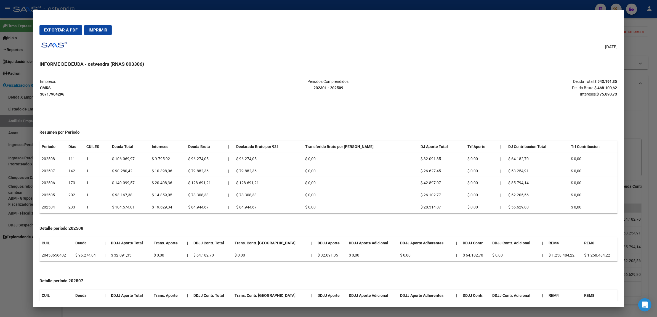
click at [604, 88] on strong "$ 468.100,62" at bounding box center [606, 88] width 23 height 4
click at [606, 95] on strong "$ 75.090,73" at bounding box center [607, 94] width 20 height 4
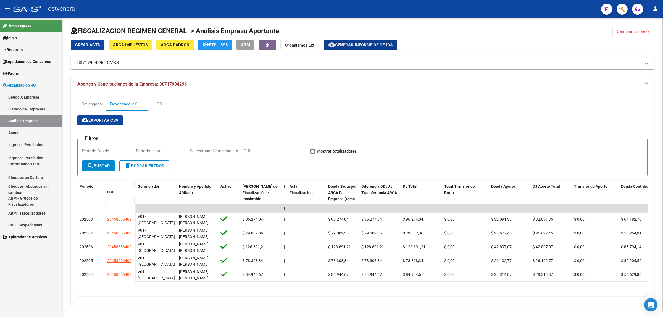
click at [628, 31] on span "Cambiar Empresa" at bounding box center [632, 31] width 33 height 5
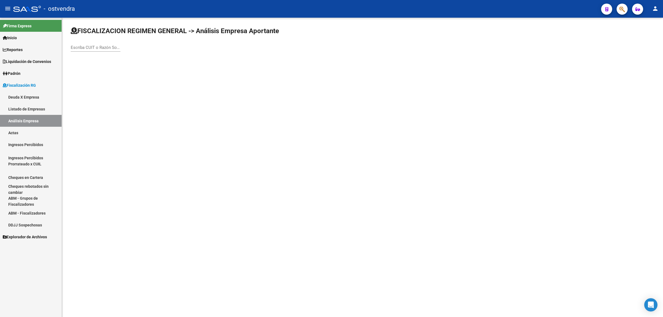
click at [103, 46] on input "Escriba CUIT o Razón Social para buscar" at bounding box center [96, 47] width 50 height 5
paste input "30716533650"
click at [102, 49] on input "30716533650" at bounding box center [96, 47] width 50 height 5
click at [83, 51] on div "30716533650 Escriba CUIT o Razón Social para buscar" at bounding box center [96, 48] width 50 height 17
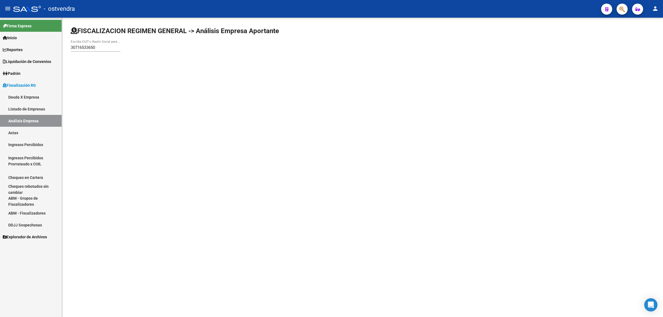
click at [83, 49] on input "30716533650" at bounding box center [96, 47] width 50 height 5
paste input "8595394"
type input "30718595394"
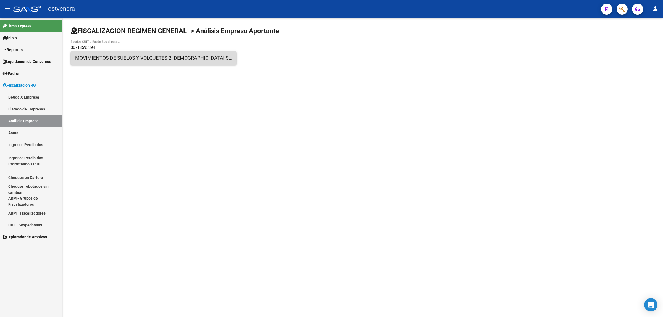
click at [128, 59] on span "MOVIMIENTOS DE SUELOS Y VOLQUETES 2 [DEMOGRAPHIC_DATA] S.A." at bounding box center [153, 57] width 157 height 13
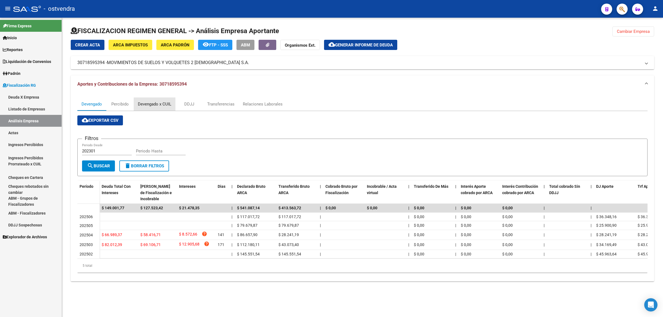
click at [154, 104] on div "Devengado x CUIL" at bounding box center [154, 104] width 33 height 6
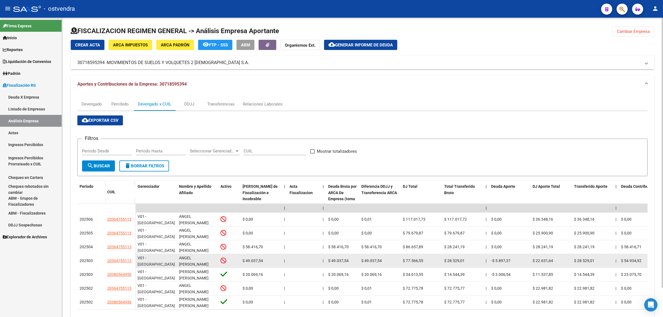
drag, startPoint x: 102, startPoint y: 259, endPoint x: 131, endPoint y: 259, distance: 29.0
click at [131, 259] on div "202503 20364755113" at bounding box center [106, 261] width 58 height 14
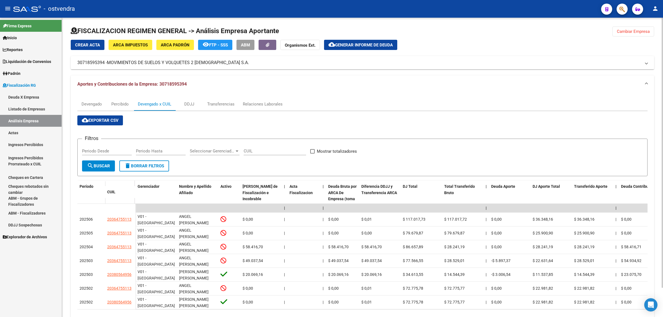
click at [623, 35] on button "Cambiar Empresa" at bounding box center [633, 32] width 42 height 10
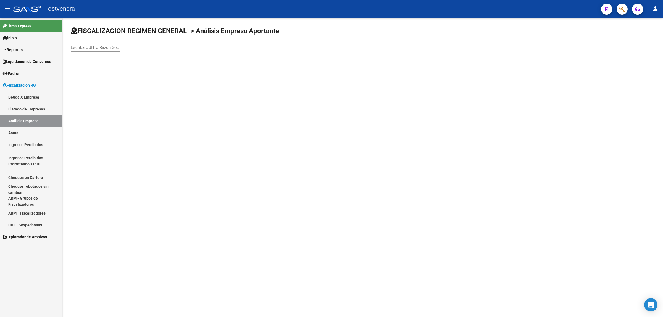
click at [92, 45] on input "Escriba CUIT o Razón Social para buscar" at bounding box center [96, 47] width 50 height 5
paste input "30718323556"
type input "30718323556"
click at [155, 64] on span "TOTOBE S.R.L." at bounding box center [153, 57] width 157 height 13
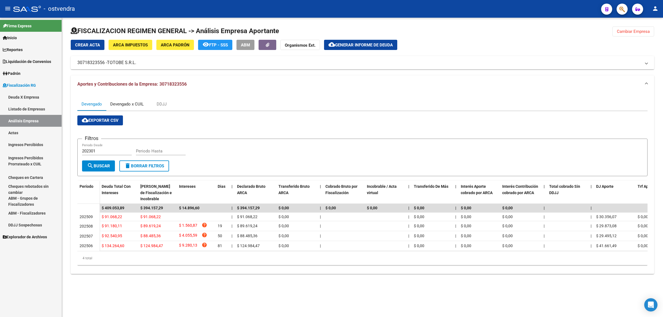
click at [140, 105] on div "Devengado x CUIL" at bounding box center [126, 104] width 33 height 6
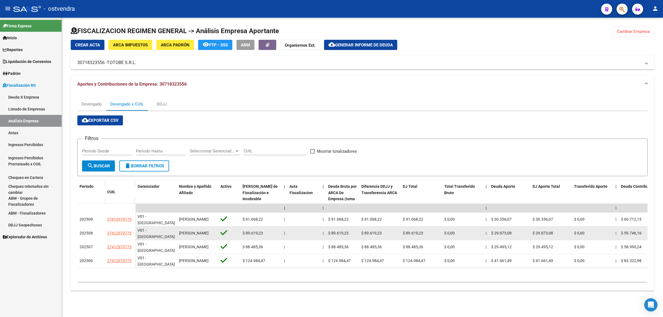
drag, startPoint x: 107, startPoint y: 230, endPoint x: 133, endPoint y: 233, distance: 26.5
click at [133, 233] on datatable-body-cell "27412979775" at bounding box center [120, 233] width 30 height 14
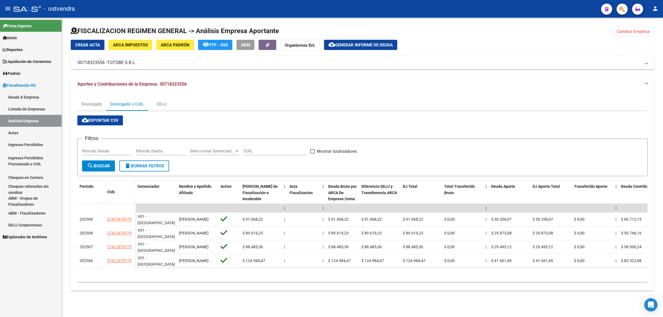
click at [626, 32] on span "Cambiar Empresa" at bounding box center [632, 31] width 33 height 5
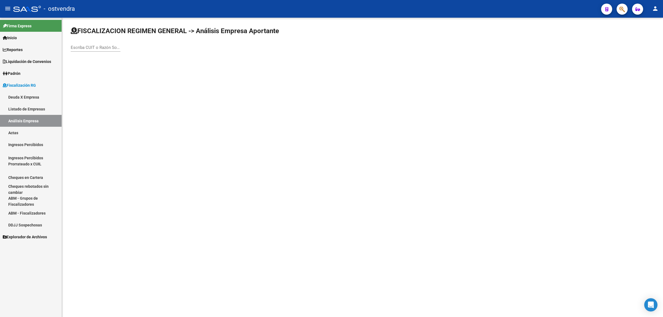
click at [99, 46] on input "Escriba CUIT o Razón Social para buscar" at bounding box center [96, 47] width 50 height 5
paste input "20263980116"
type input "20263980116"
click at [100, 46] on input "20263980116" at bounding box center [96, 47] width 50 height 5
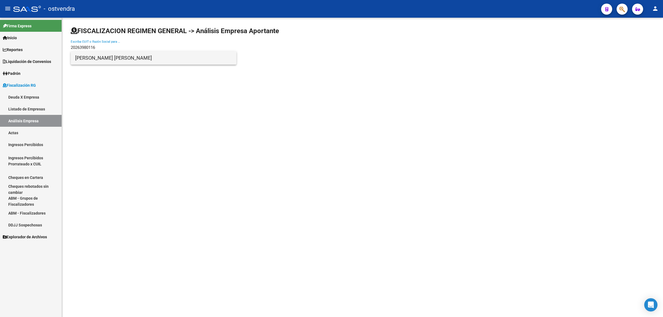
click at [101, 60] on span "[PERSON_NAME] [PERSON_NAME]" at bounding box center [153, 57] width 157 height 13
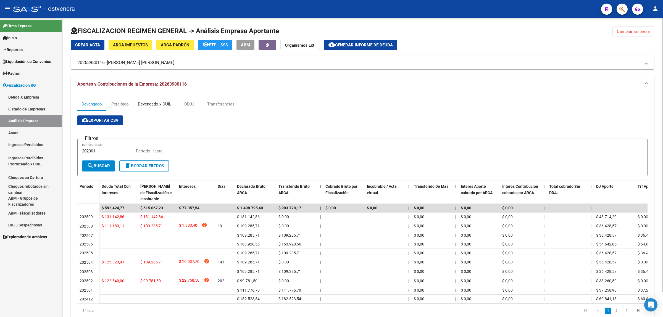
click at [159, 103] on div "Devengado x CUIL" at bounding box center [154, 104] width 33 height 6
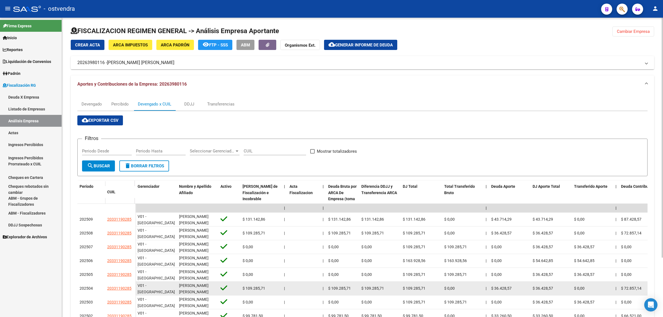
scroll to position [74, 0]
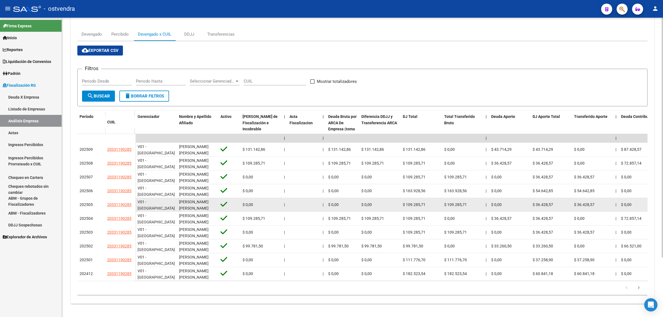
drag, startPoint x: 105, startPoint y: 202, endPoint x: 133, endPoint y: 201, distance: 27.6
click at [133, 201] on datatable-body-cell "20331190285" at bounding box center [120, 205] width 30 height 14
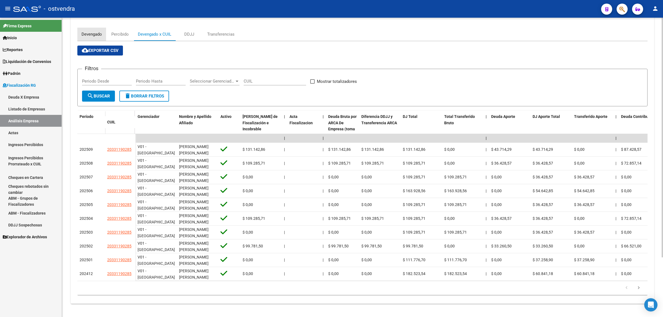
click at [99, 31] on div "Devengado" at bounding box center [91, 34] width 20 height 6
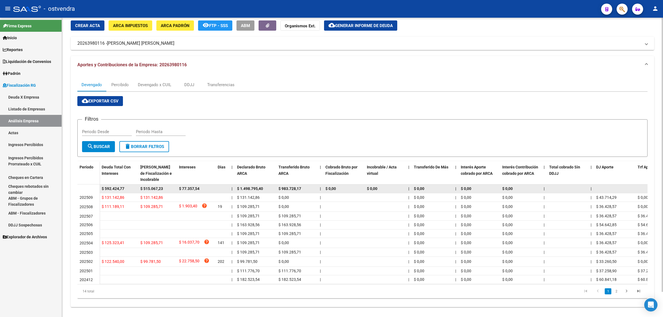
scroll to position [28, 0]
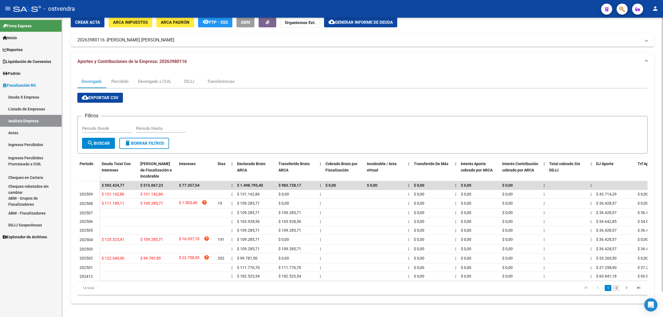
click at [616, 289] on link "2" at bounding box center [616, 288] width 7 height 6
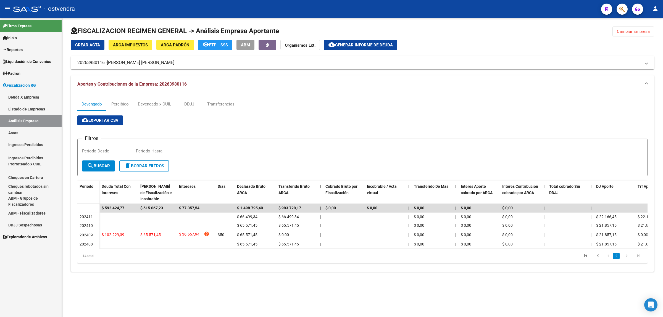
scroll to position [0, 0]
click at [645, 31] on span "Cambiar Empresa" at bounding box center [632, 31] width 33 height 5
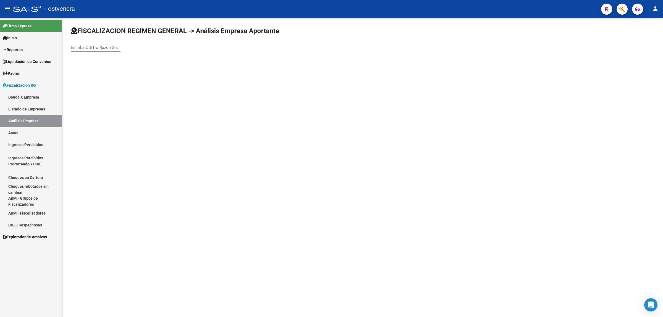
click at [105, 46] on input "Escriba CUIT o Razón Social para buscar" at bounding box center [96, 47] width 50 height 5
paste input "30716275546"
type input "30716275546"
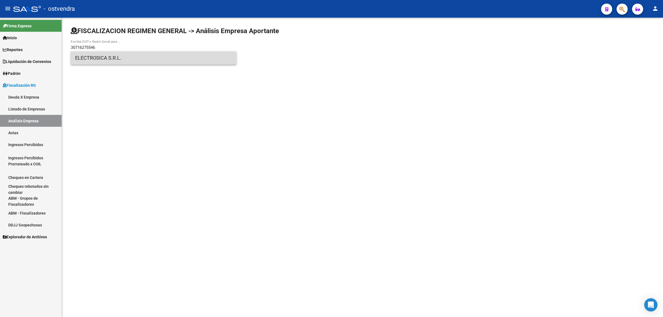
click at [116, 59] on span "ELECTROSICA S.R.L." at bounding box center [153, 57] width 157 height 13
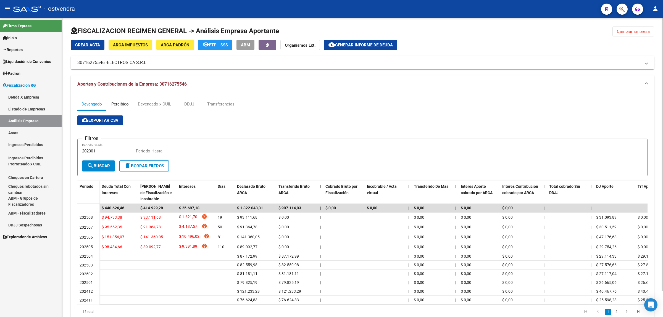
click at [126, 103] on div "Percibido" at bounding box center [119, 104] width 17 height 6
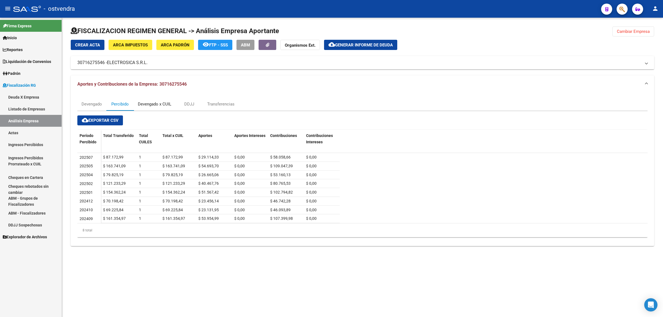
click at [152, 105] on div "Devengado x CUIL" at bounding box center [154, 104] width 33 height 6
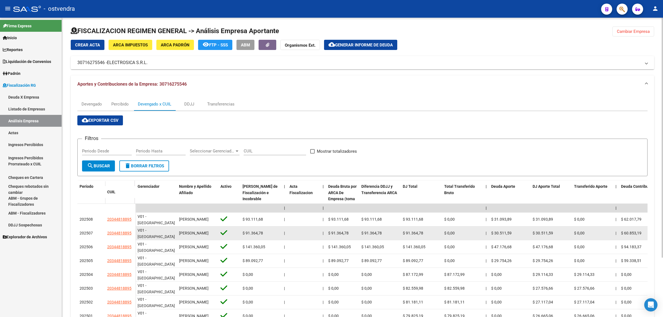
drag, startPoint x: 104, startPoint y: 235, endPoint x: 132, endPoint y: 235, distance: 27.6
click at [132, 235] on div "202507 20344818895" at bounding box center [106, 233] width 58 height 14
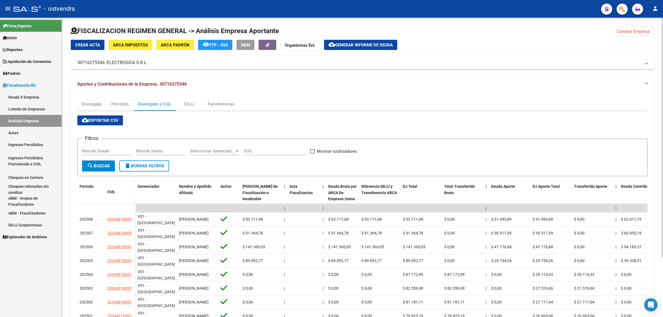
click at [369, 35] on div at bounding box center [362, 33] width 583 height 13
click at [369, 43] on span "Generar informe de deuda" at bounding box center [364, 45] width 58 height 5
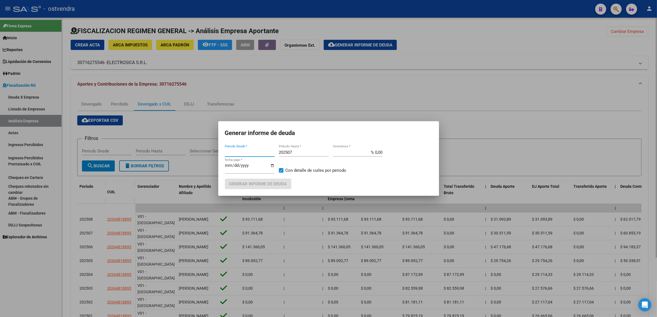
type input "202301"
click at [303, 148] on mat-dialog-content "202301 Periodo Desde * 202507 Periodo Hasta * % 0,00 honorarios * [DATE] fecha …" at bounding box center [328, 166] width 221 height 45
click at [304, 151] on input "202507" at bounding box center [304, 152] width 50 height 5
type input "202509"
type input "[DATE]"
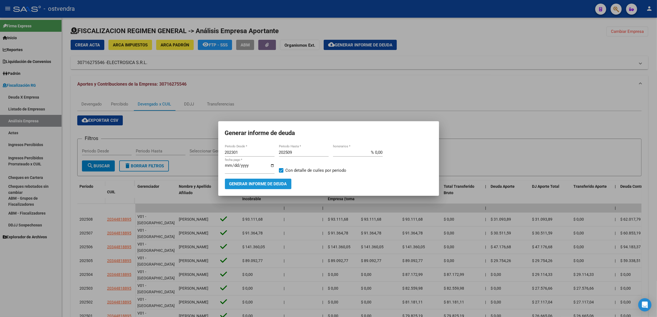
click at [285, 184] on span "Generar informe de deuda" at bounding box center [258, 184] width 58 height 5
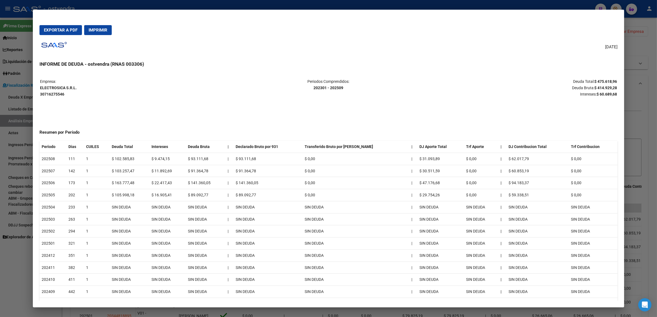
click at [601, 89] on strong "$ 414.929,28" at bounding box center [606, 88] width 23 height 4
click at [605, 92] on strong "$ 60.689,68" at bounding box center [607, 94] width 20 height 4
click at [643, 61] on div at bounding box center [328, 158] width 657 height 317
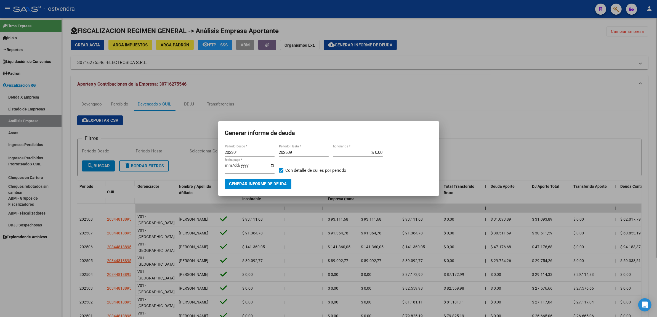
click at [631, 34] on div at bounding box center [328, 158] width 657 height 317
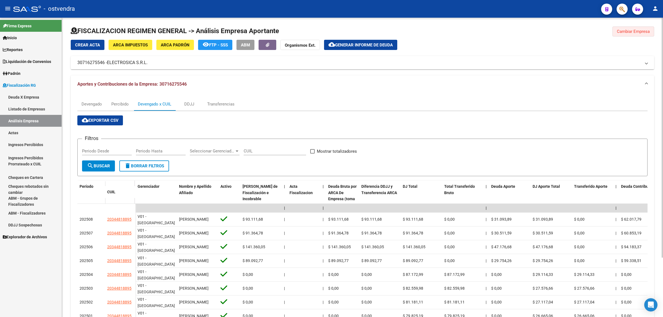
click at [640, 30] on span "Cambiar Empresa" at bounding box center [632, 31] width 33 height 5
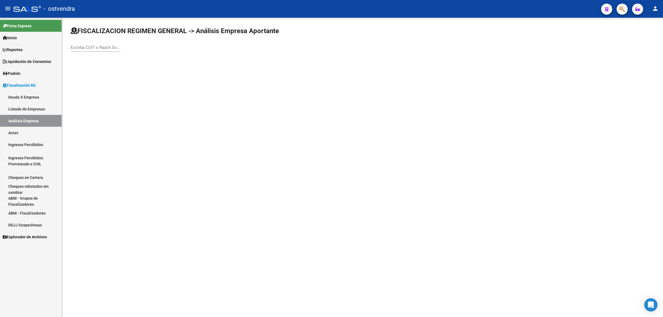
click at [110, 50] on div "Escriba CUIT o Razón Social para buscar" at bounding box center [96, 46] width 50 height 12
paste input "20928757170"
type input "20928757170"
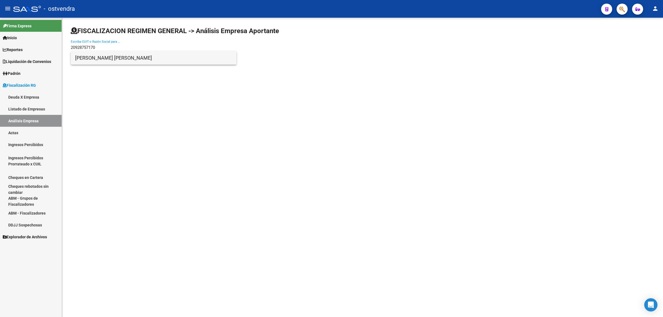
click at [129, 61] on span "[PERSON_NAME] [PERSON_NAME]" at bounding box center [153, 57] width 157 height 13
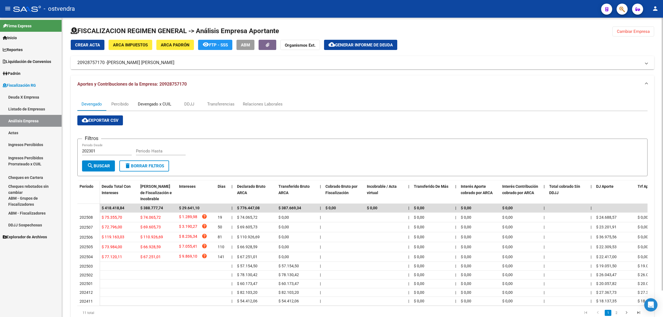
click at [163, 102] on div "Devengado x CUIL" at bounding box center [154, 104] width 33 height 6
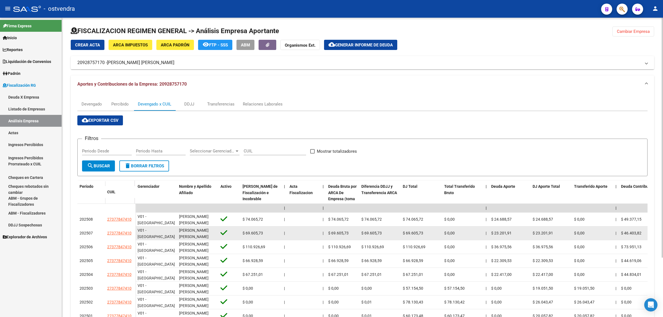
drag, startPoint x: 104, startPoint y: 233, endPoint x: 132, endPoint y: 233, distance: 28.2
click at [132, 233] on div "202507 27377847410" at bounding box center [106, 233] width 58 height 14
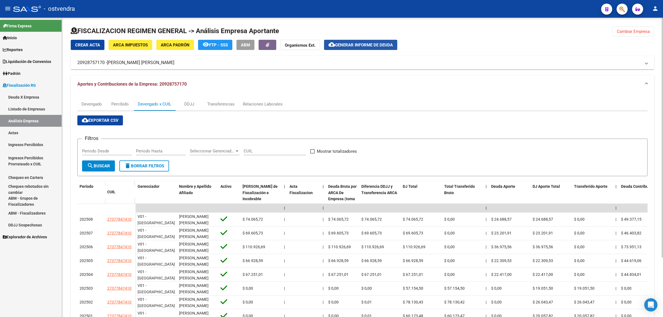
click at [372, 41] on button "cloud_download Generar informe de deuda" at bounding box center [360, 45] width 73 height 10
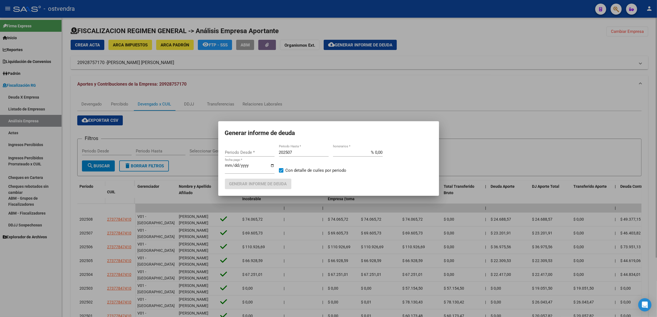
type input "202301"
click at [307, 151] on input "202507" at bounding box center [304, 152] width 50 height 5
type input "202509"
type input "[DATE]"
click at [283, 182] on span "Generar informe de deuda" at bounding box center [258, 184] width 58 height 5
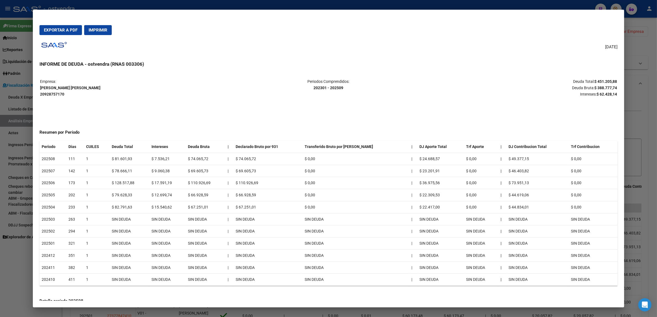
click at [609, 87] on strong "$ 388.777,74" at bounding box center [606, 88] width 23 height 4
click at [603, 92] on strong "$ 62.428,14" at bounding box center [607, 94] width 20 height 4
click at [654, 113] on div at bounding box center [328, 158] width 657 height 317
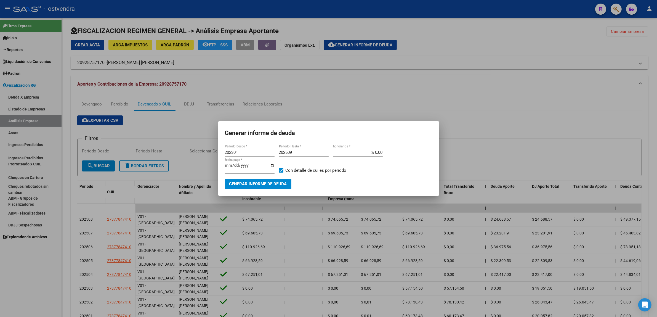
click at [646, 73] on div at bounding box center [328, 158] width 657 height 317
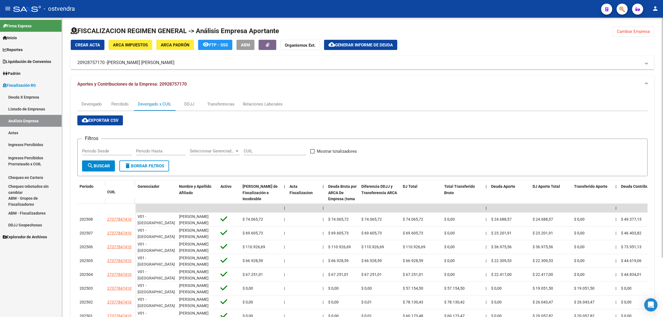
click at [622, 25] on div "FISCALIZACION REGIMEN GENERAL -> Análisis Empresa Aportante Cambiar Empresa Cre…" at bounding box center [362, 202] width 601 height 369
click at [623, 31] on span "Cambiar Empresa" at bounding box center [632, 31] width 33 height 5
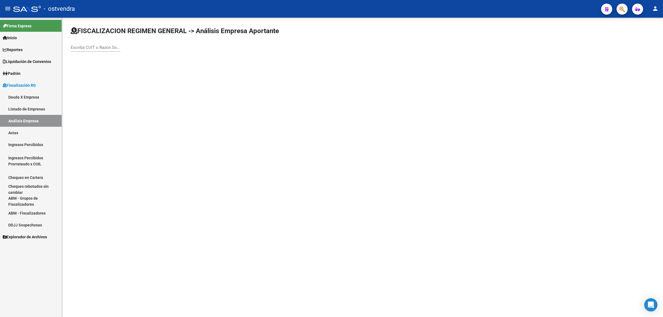
click at [99, 55] on div "Escriba CUIT o Razón Social para buscar" at bounding box center [96, 48] width 50 height 17
click at [102, 49] on input "Escriba CUIT o Razón Social para buscar" at bounding box center [96, 47] width 50 height 5
paste input "30715643940"
type input "30715643940"
click at [120, 54] on span "[PERSON_NAME] S.R.L" at bounding box center [153, 57] width 157 height 13
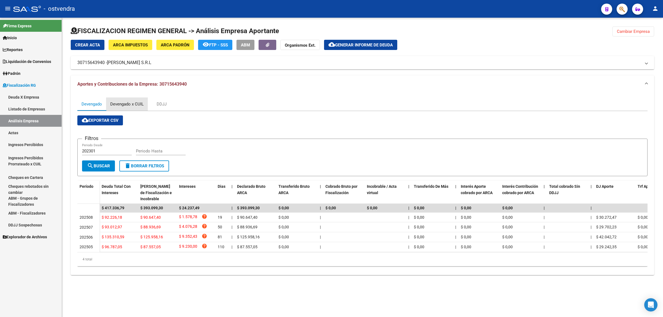
click at [130, 104] on div "Devengado x CUIL" at bounding box center [126, 104] width 33 height 6
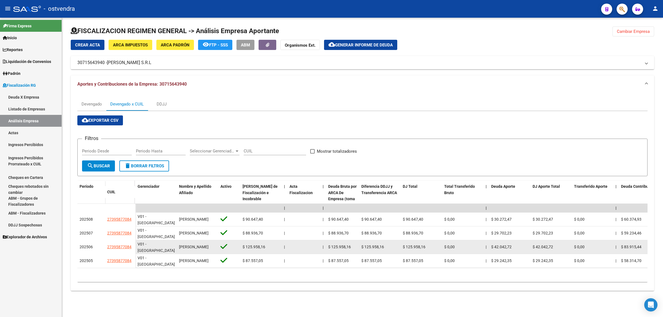
drag, startPoint x: 102, startPoint y: 249, endPoint x: 133, endPoint y: 248, distance: 31.2
click at [133, 248] on div "202506 27395877084" at bounding box center [106, 247] width 58 height 14
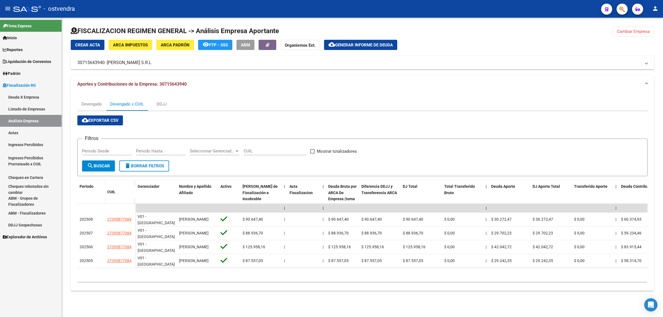
click at [354, 43] on span "Generar informe de deuda" at bounding box center [364, 45] width 58 height 5
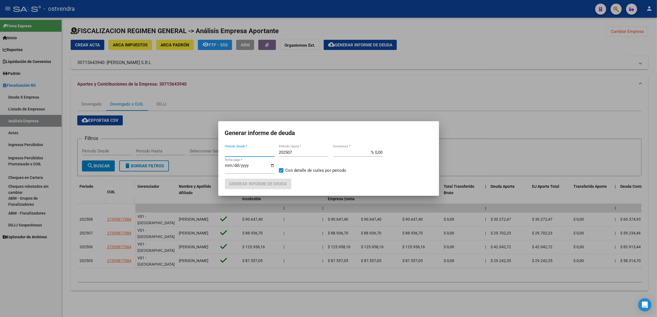
type input "202301"
click at [300, 149] on div "202507 Periodo Hasta *" at bounding box center [304, 152] width 50 height 8
type input "202509"
type input "[DATE]"
click at [264, 182] on span "Generar informe de deuda" at bounding box center [258, 184] width 58 height 5
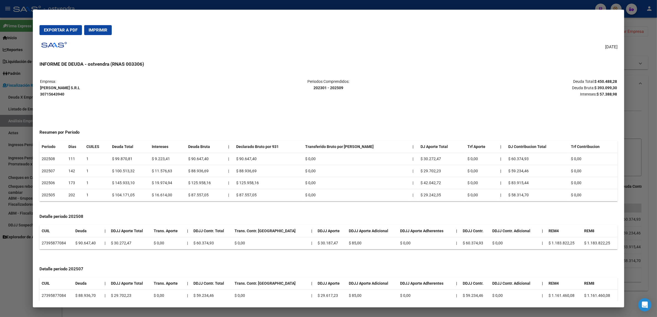
click at [606, 87] on strong "$ 393.099,30" at bounding box center [606, 88] width 23 height 4
click at [612, 93] on strong "$ 57.388,98" at bounding box center [607, 94] width 20 height 4
click at [652, 91] on div at bounding box center [328, 158] width 657 height 317
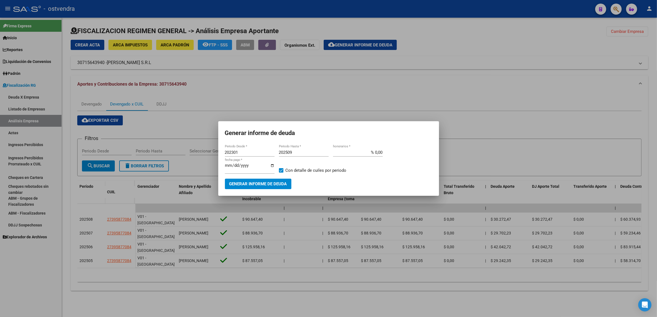
drag, startPoint x: 646, startPoint y: 90, endPoint x: 641, endPoint y: 89, distance: 5.4
click at [646, 90] on div at bounding box center [328, 158] width 657 height 317
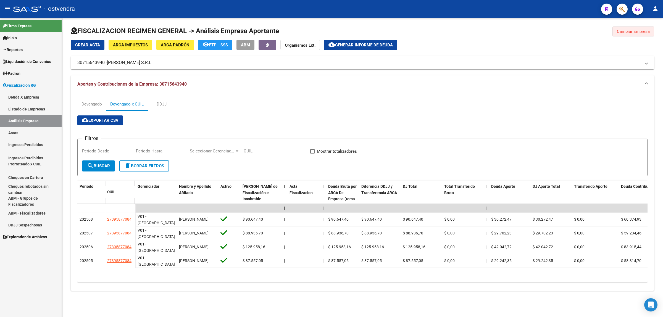
click at [635, 31] on span "Cambiar Empresa" at bounding box center [632, 31] width 33 height 5
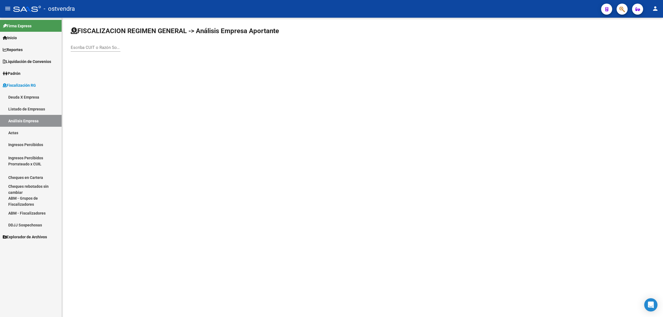
click at [117, 49] on input "Escriba CUIT o Razón Social para buscar" at bounding box center [96, 47] width 50 height 5
paste input "30718748751"
type input "30718748751"
click at [84, 59] on span "BAR PORTEÑO SRL" at bounding box center [153, 57] width 157 height 13
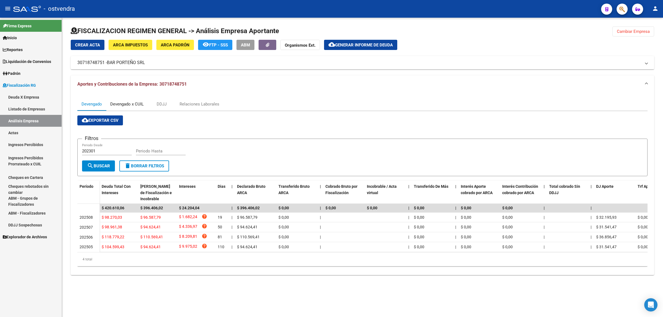
click at [137, 107] on div "Devengado x CUIL" at bounding box center [127, 103] width 42 height 13
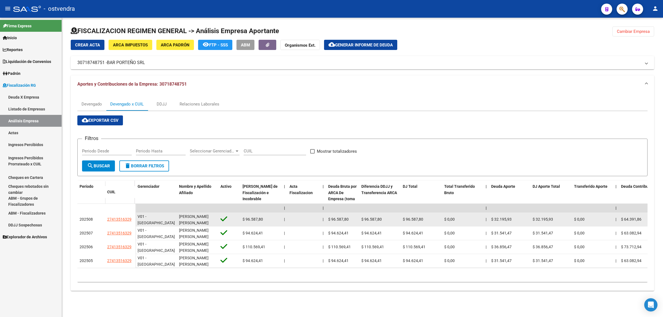
drag, startPoint x: 103, startPoint y: 218, endPoint x: 131, endPoint y: 220, distance: 28.8
click at [131, 220] on div "202508 27413516329" at bounding box center [106, 220] width 58 height 14
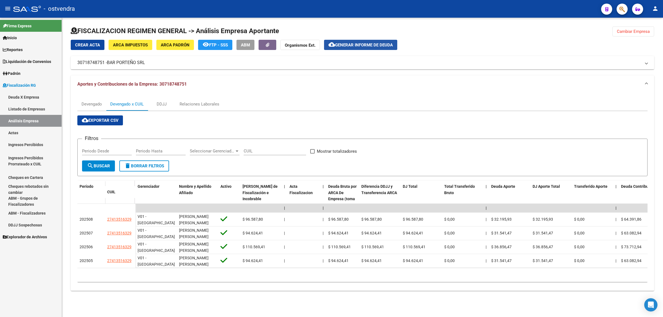
click at [369, 41] on button "cloud_download Generar informe de deuda" at bounding box center [360, 45] width 73 height 10
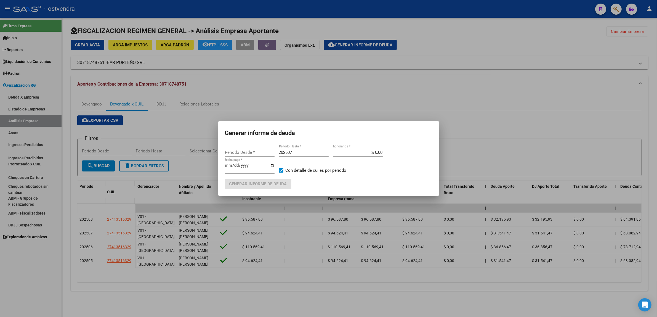
type input "202301"
click at [311, 154] on input "202507" at bounding box center [304, 152] width 50 height 5
type input "[DATE]"
click at [253, 183] on span "Generar informe de deuda" at bounding box center [258, 184] width 58 height 5
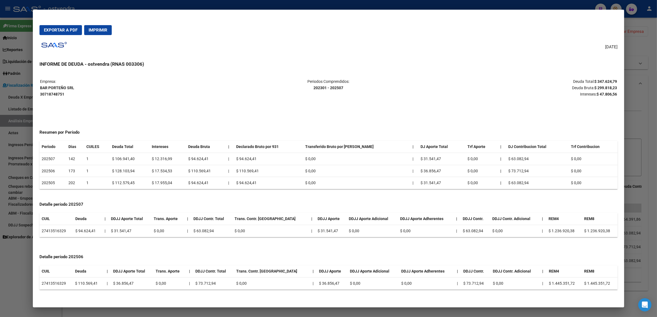
click at [635, 105] on div at bounding box center [328, 158] width 657 height 317
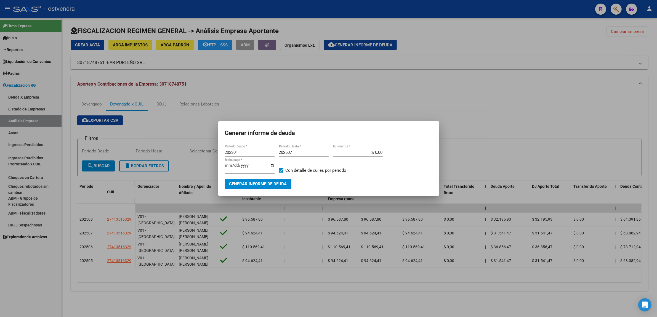
click at [323, 147] on mat-dialog-content "202301 Periodo Desde * 202507 Periodo Hasta * % 0,00 honorarios * [DATE] fecha …" at bounding box center [328, 166] width 221 height 45
click at [318, 155] on div "202507 Periodo Hasta *" at bounding box center [304, 152] width 50 height 8
type input "202509"
click at [276, 184] on span "Generar informe de deuda" at bounding box center [258, 184] width 58 height 5
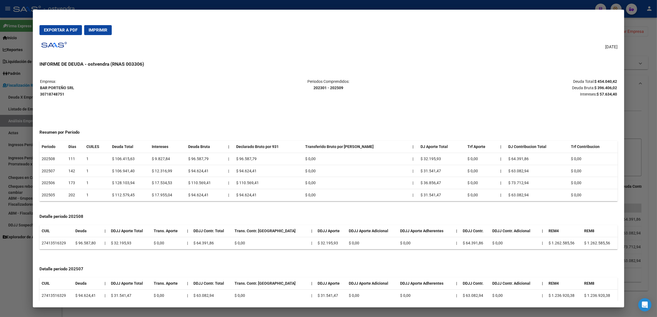
click at [604, 86] on strong "$ 396.406,02" at bounding box center [606, 88] width 23 height 4
click at [608, 90] on strong "$ 396.406,02" at bounding box center [606, 88] width 23 height 4
click at [610, 93] on strong "$ 57.634,40" at bounding box center [607, 94] width 20 height 4
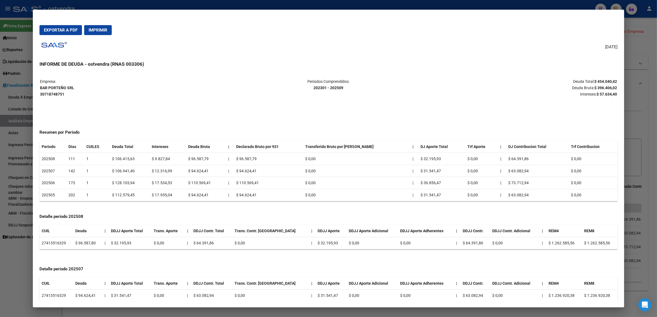
click at [610, 93] on strong "$ 57.634,40" at bounding box center [607, 94] width 20 height 4
click at [641, 107] on div at bounding box center [328, 158] width 657 height 317
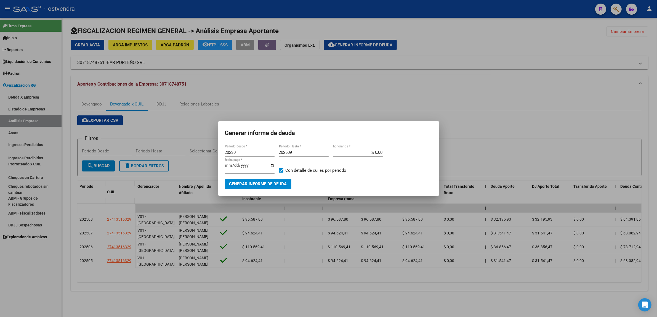
click at [641, 107] on div at bounding box center [328, 158] width 657 height 317
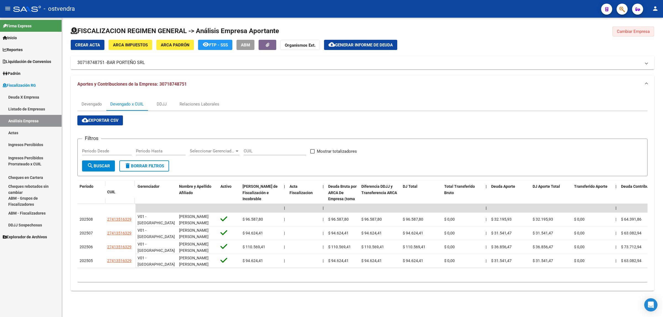
click at [640, 35] on button "Cambiar Empresa" at bounding box center [633, 32] width 42 height 10
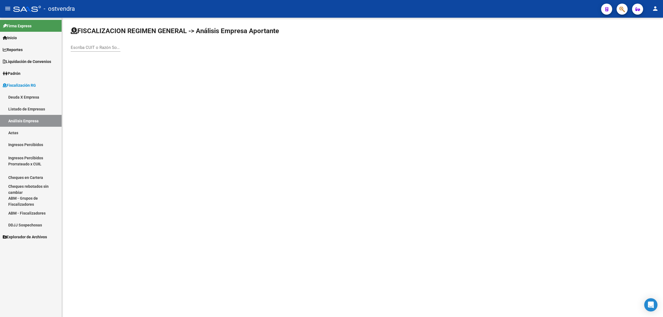
click at [92, 49] on input "Escriba CUIT o Razón Social para buscar" at bounding box center [96, 47] width 50 height 5
paste input "30714810819"
type input "30714810819"
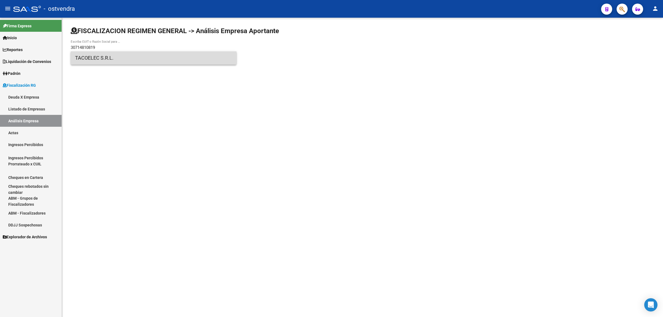
click at [152, 58] on span "TACOELEC S.R.L." at bounding box center [153, 57] width 157 height 13
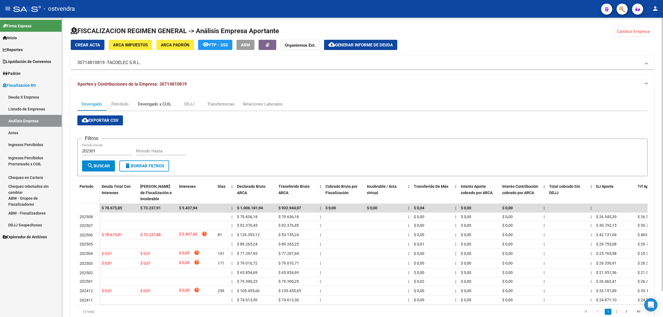
click at [149, 103] on div "Devengado x CUIL" at bounding box center [154, 104] width 33 height 6
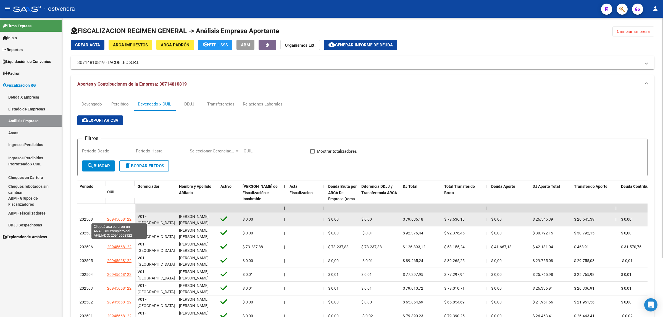
drag, startPoint x: 101, startPoint y: 220, endPoint x: 130, endPoint y: 221, distance: 29.0
click at [130, 221] on div "202508 20945668122" at bounding box center [106, 220] width 58 height 14
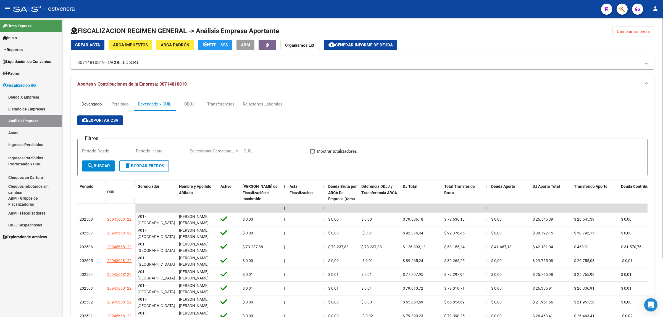
click at [89, 100] on div "Devengado" at bounding box center [91, 103] width 29 height 13
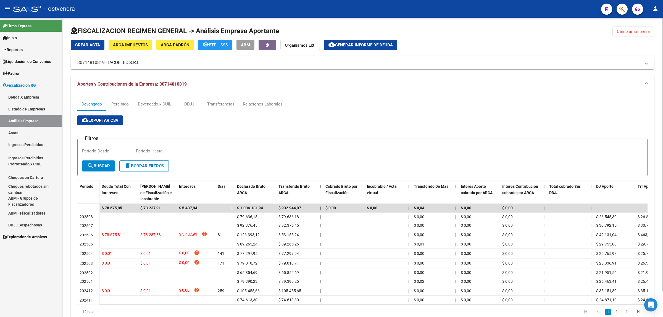
click at [640, 32] on span "Cambiar Empresa" at bounding box center [632, 31] width 33 height 5
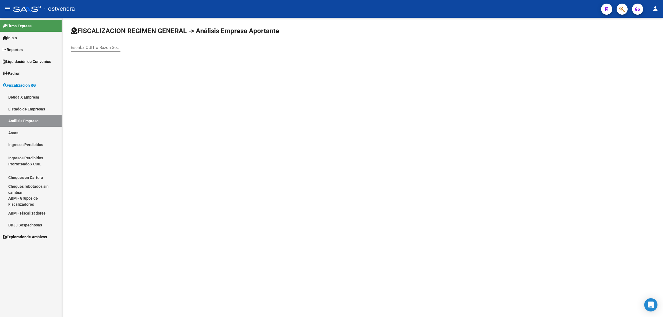
click at [77, 46] on input "Escriba CUIT o Razón Social para buscar" at bounding box center [96, 47] width 50 height 5
paste input "27256271678"
type input "27256271678"
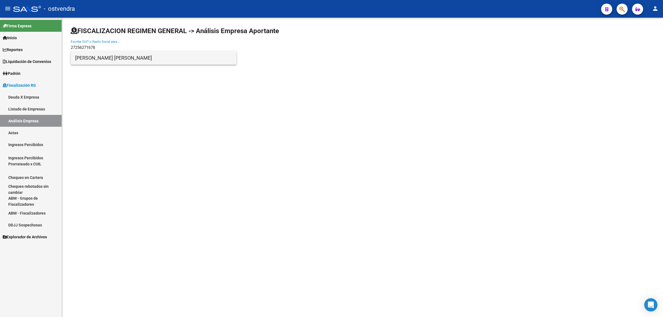
click at [143, 58] on span "[PERSON_NAME] [PERSON_NAME]" at bounding box center [153, 57] width 157 height 13
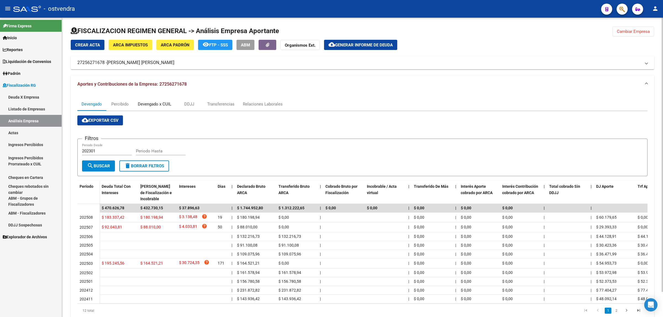
click at [160, 103] on div "Devengado x CUIL" at bounding box center [154, 104] width 33 height 6
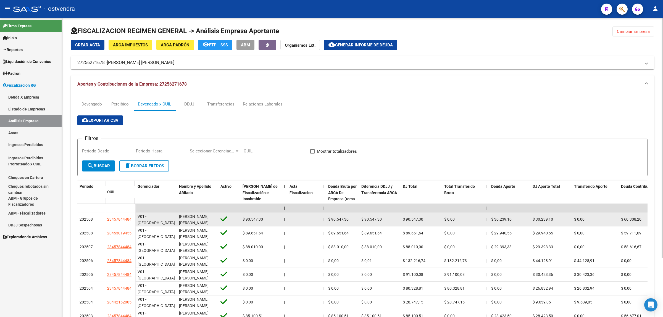
drag, startPoint x: 102, startPoint y: 219, endPoint x: 131, endPoint y: 223, distance: 30.0
click at [131, 223] on div "202508 23457844484" at bounding box center [106, 220] width 58 height 14
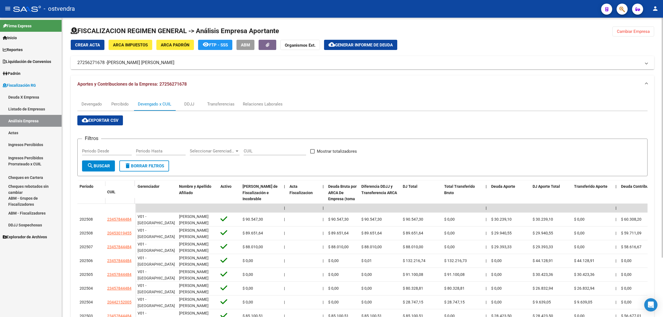
drag, startPoint x: 626, startPoint y: 37, endPoint x: 629, endPoint y: 29, distance: 8.3
click at [626, 35] on div "FISCALIZACION REGIMEN GENERAL -> Análisis Empresa Aportante Cambiar Empresa Cre…" at bounding box center [362, 200] width 583 height 347
click at [629, 29] on span "Cambiar Empresa" at bounding box center [632, 31] width 33 height 5
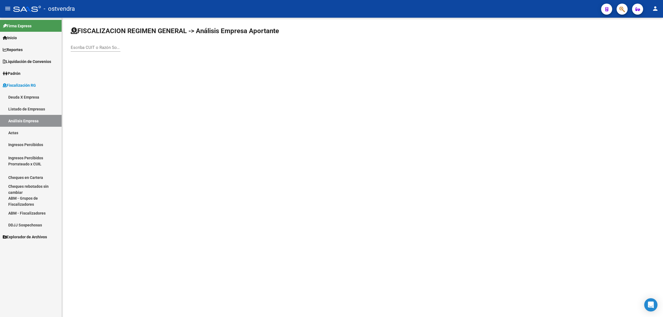
click at [82, 46] on input "Escriba CUIT o Razón Social para buscar" at bounding box center [96, 47] width 50 height 5
paste input "27951670478"
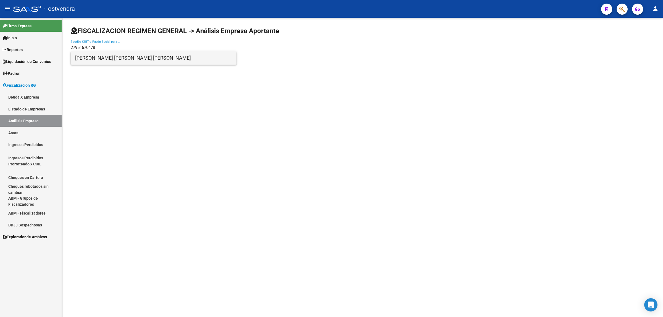
type input "27951670478"
click at [106, 61] on span "[PERSON_NAME] [PERSON_NAME] [PERSON_NAME]" at bounding box center [153, 57] width 157 height 13
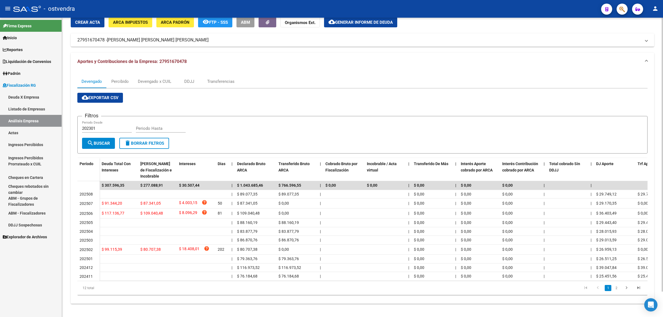
scroll to position [28, 0]
click at [616, 287] on link "2" at bounding box center [616, 288] width 7 height 6
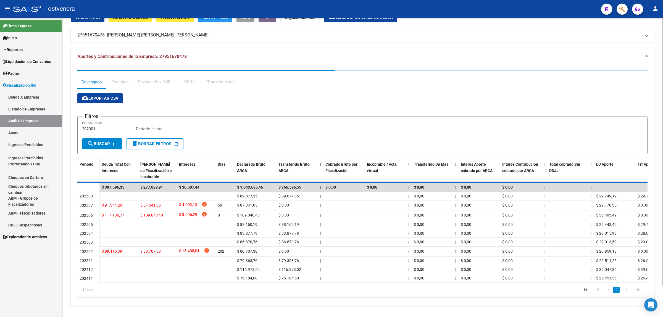
scroll to position [0, 0]
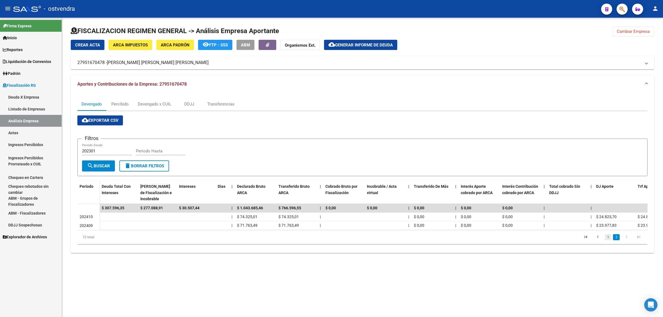
click at [608, 240] on link "1" at bounding box center [607, 237] width 7 height 6
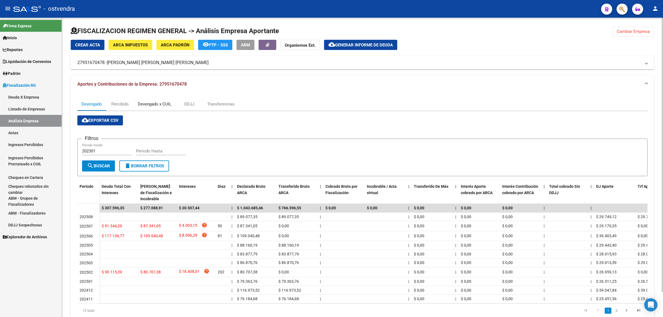
click at [164, 106] on div "Devengado x CUIL" at bounding box center [154, 104] width 33 height 6
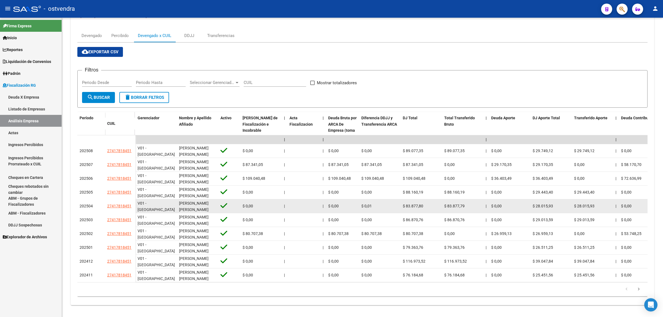
scroll to position [69, 0]
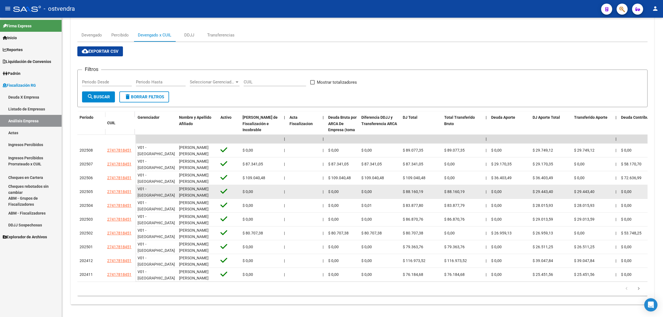
drag, startPoint x: 102, startPoint y: 191, endPoint x: 131, endPoint y: 192, distance: 29.6
click at [131, 192] on div "202505 27417818451" at bounding box center [106, 192] width 58 height 14
